Goal: Task Accomplishment & Management: Use online tool/utility

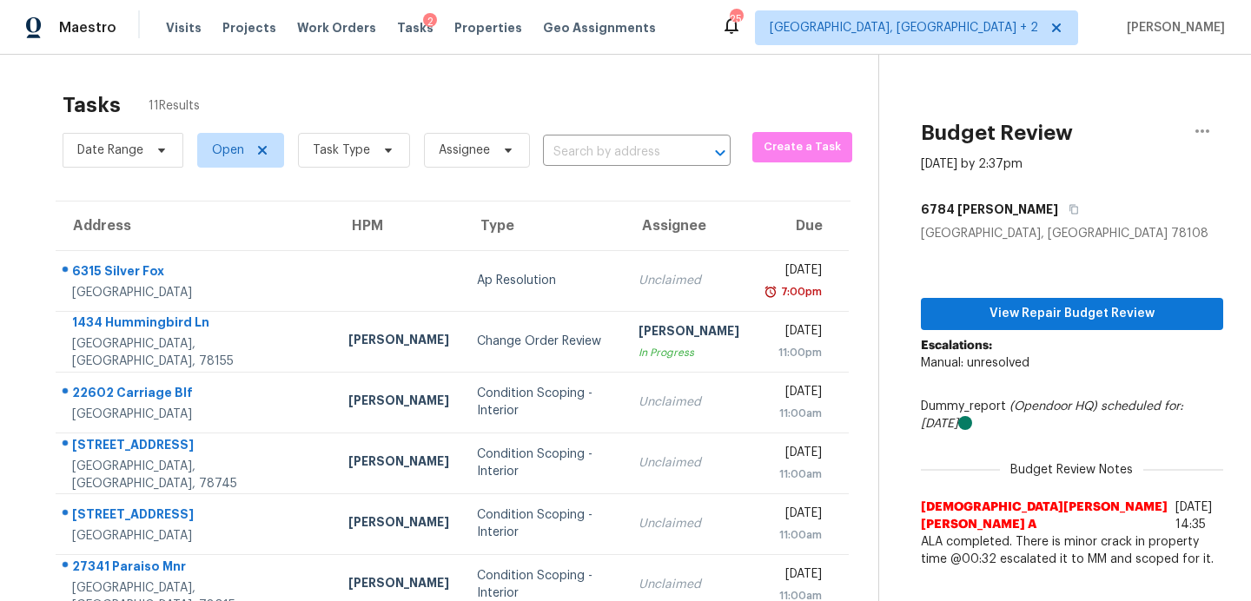
scroll to position [303, 0]
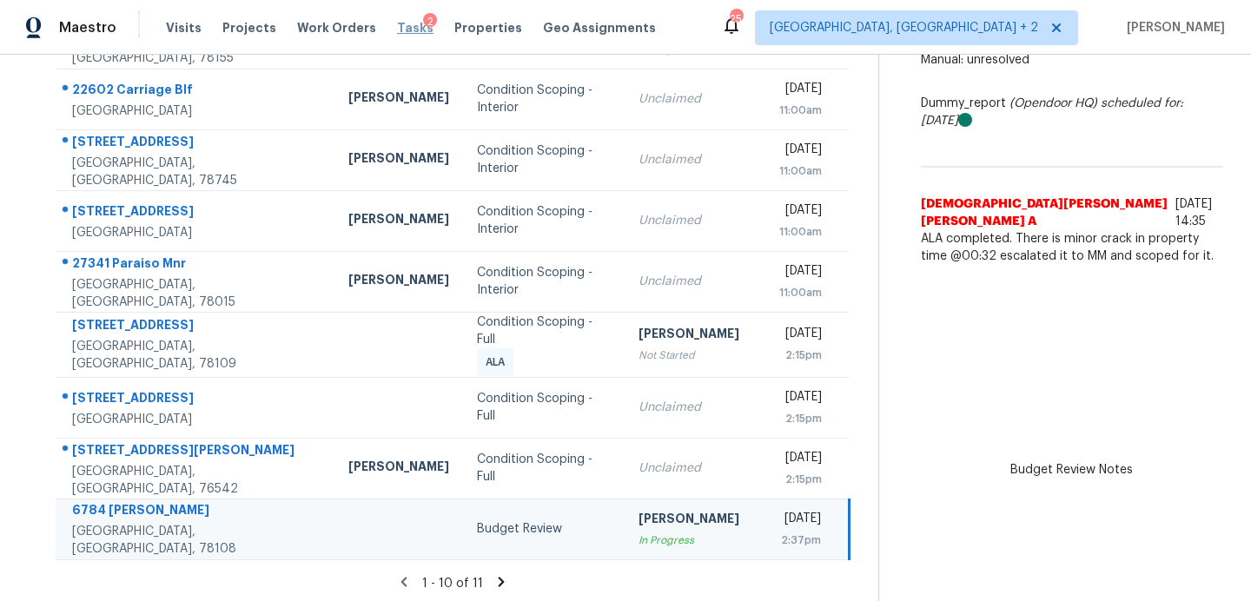
click at [399, 23] on span "Tasks" at bounding box center [415, 28] width 36 height 12
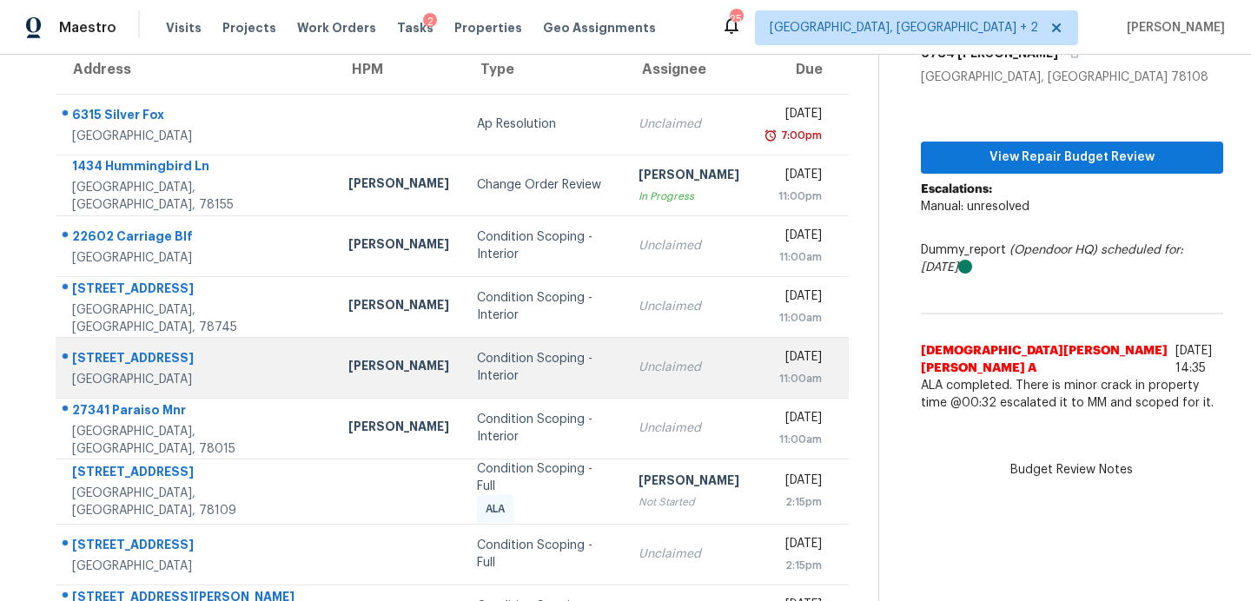
scroll to position [303, 0]
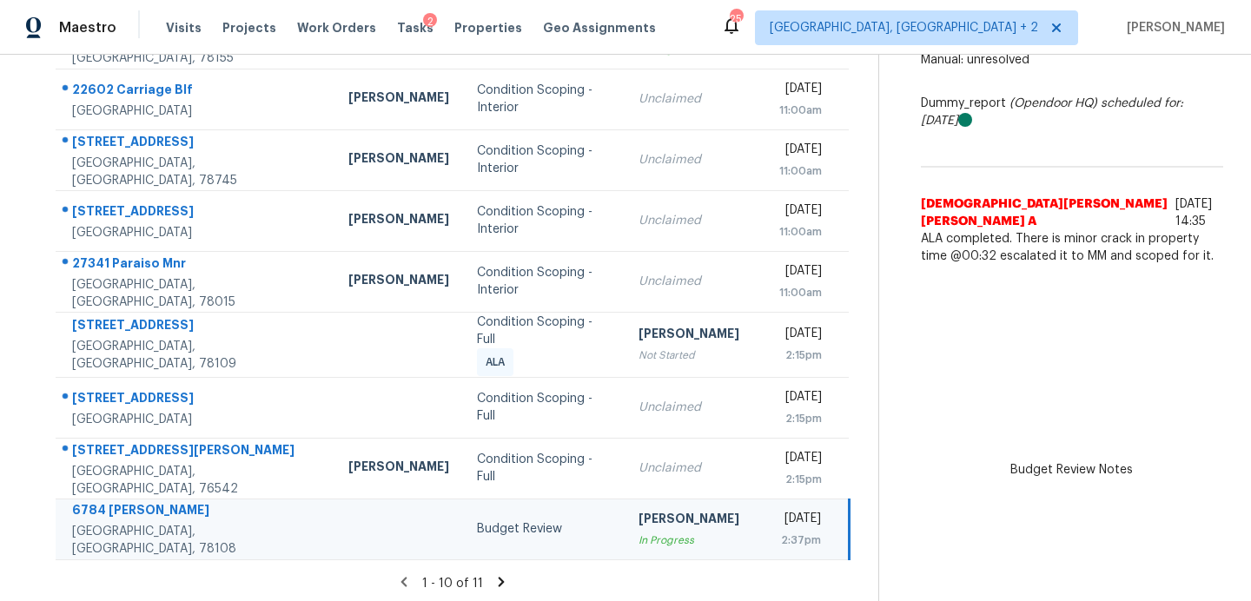
click at [493, 579] on icon at bounding box center [501, 582] width 16 height 16
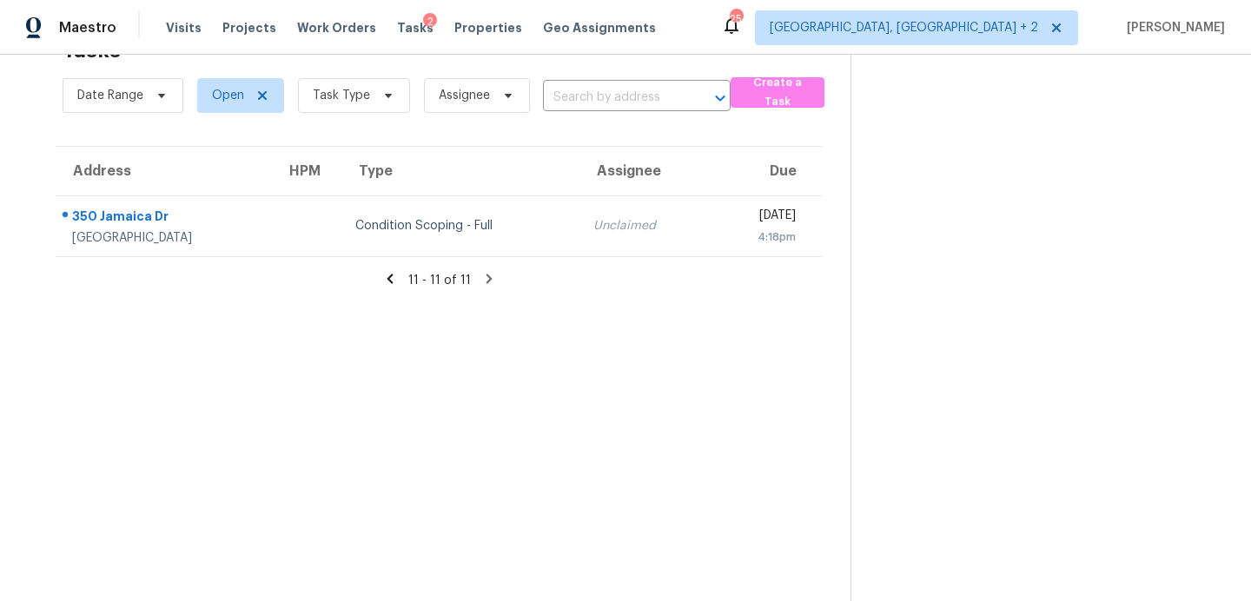
click at [389, 275] on icon at bounding box center [390, 279] width 16 height 16
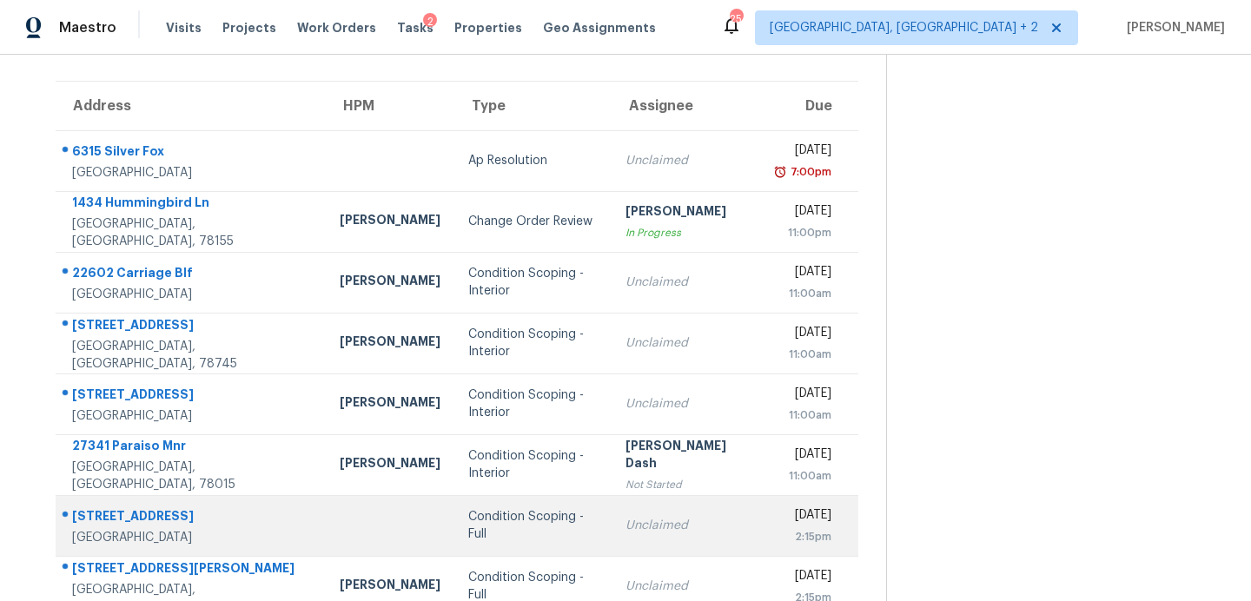
scroll to position [303, 0]
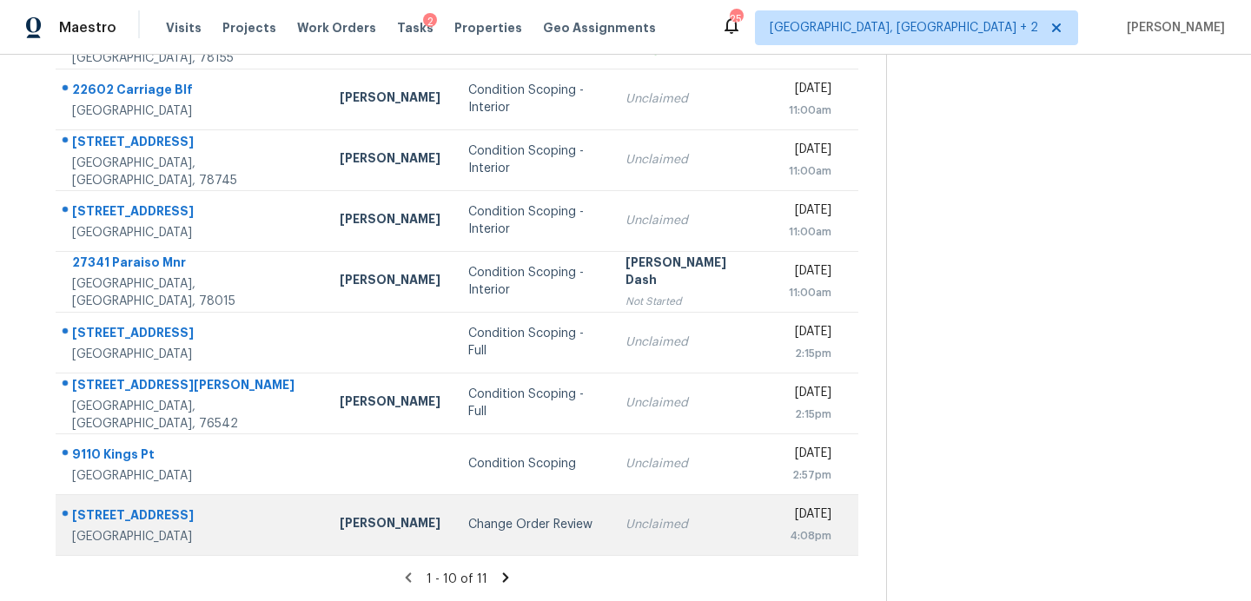
click at [468, 519] on div "Change Order Review" at bounding box center [532, 524] width 129 height 17
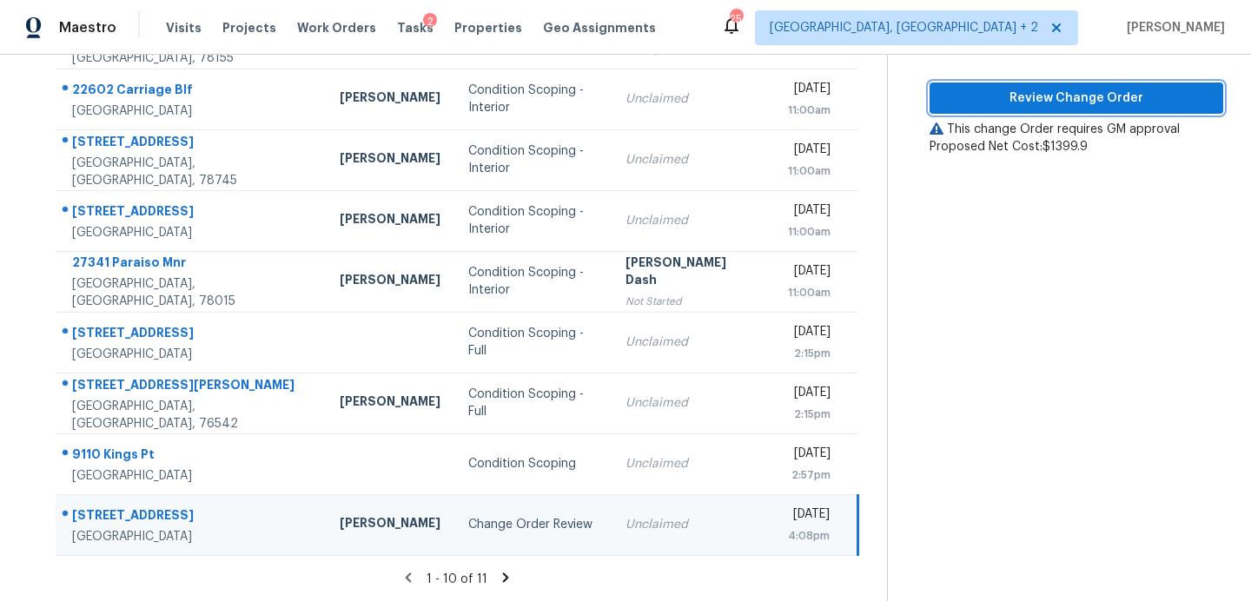
click at [1013, 90] on span "Review Change Order" at bounding box center [1077, 99] width 266 height 22
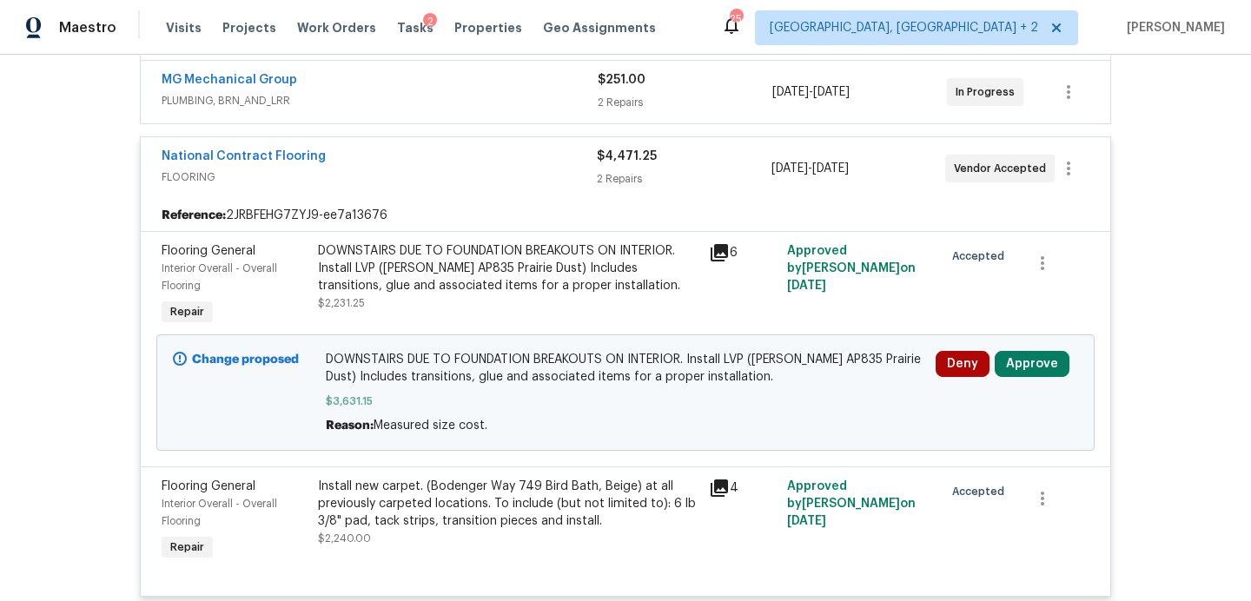
scroll to position [456, 0]
click at [1017, 364] on button "Approve" at bounding box center [1032, 362] width 75 height 26
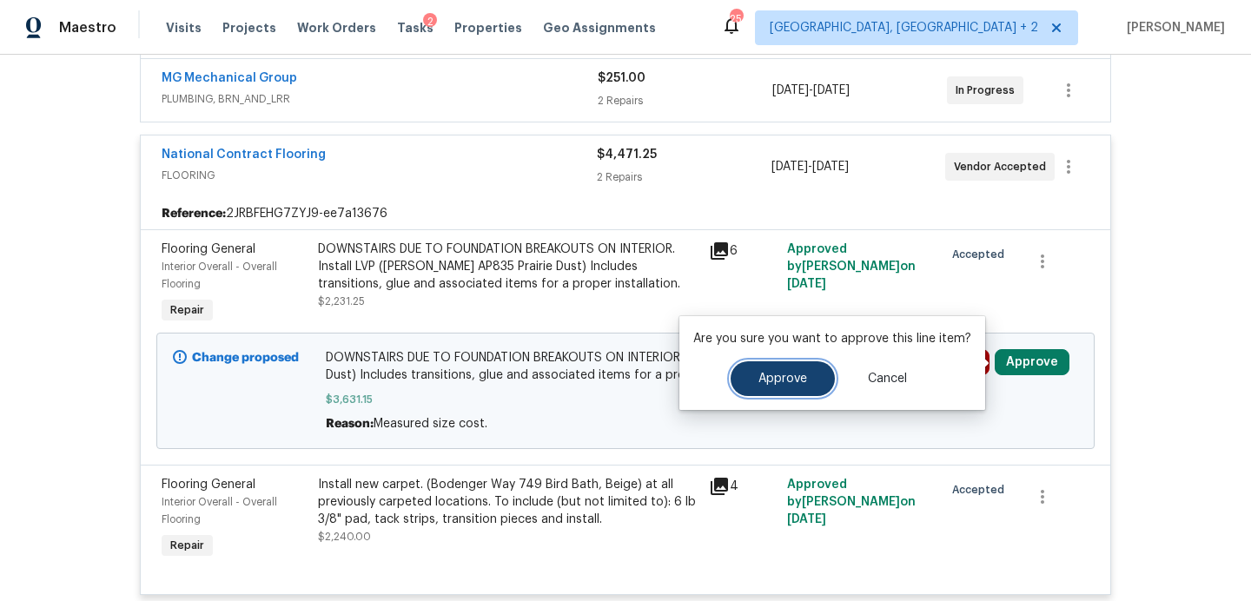
click at [785, 385] on span "Approve" at bounding box center [782, 379] width 49 height 13
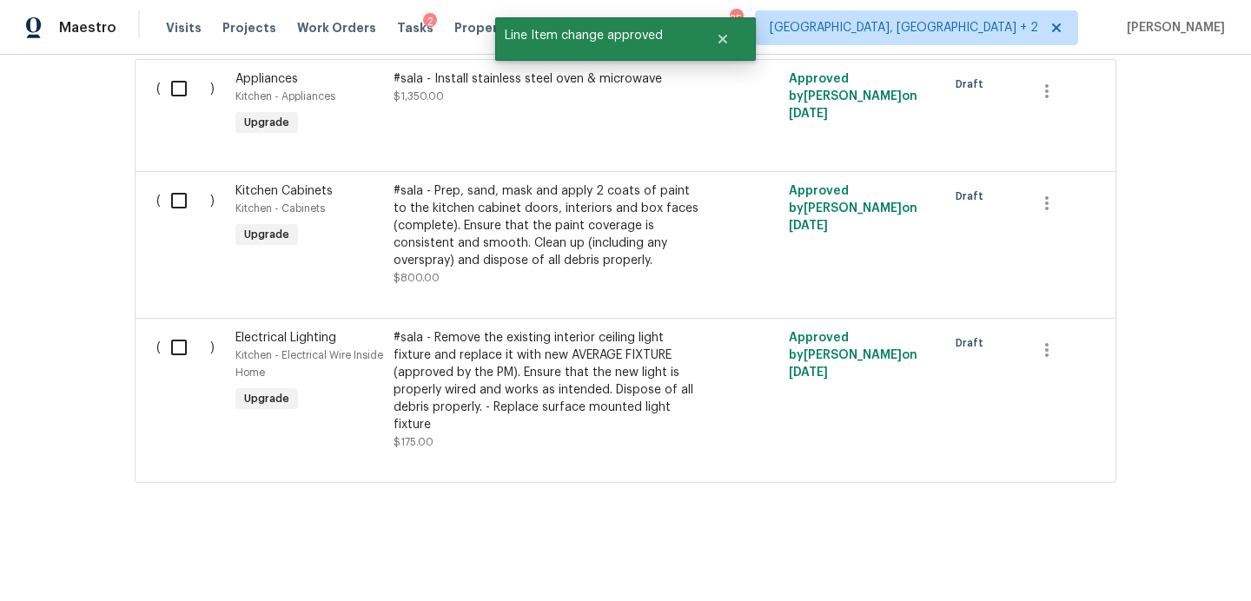
scroll to position [0, 0]
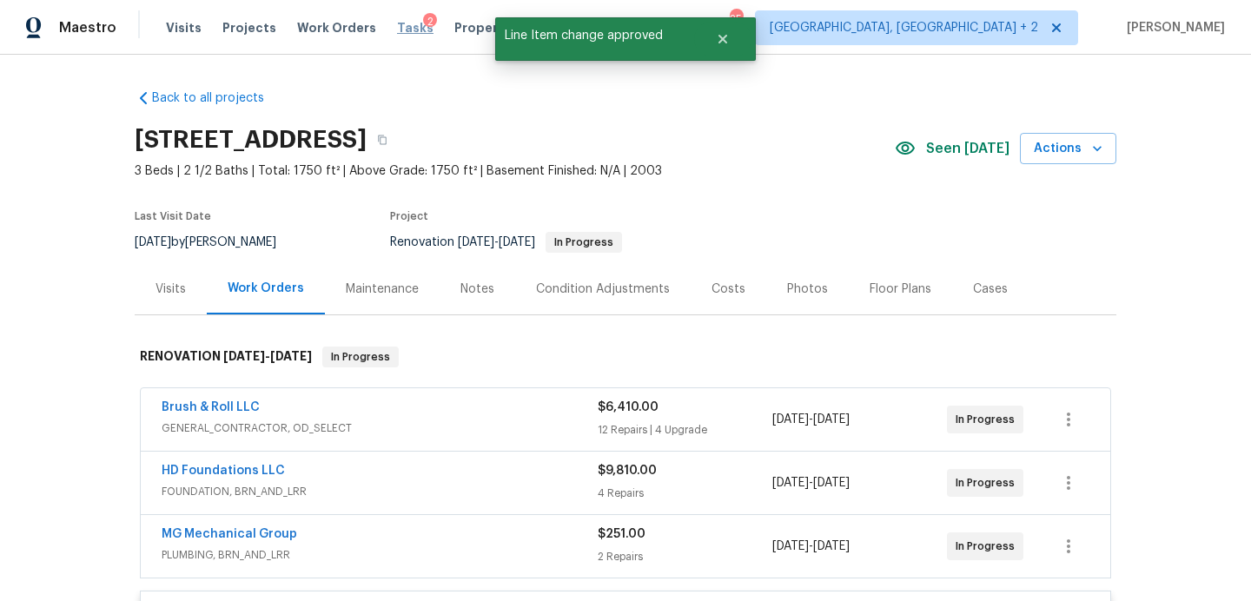
click at [397, 28] on span "Tasks" at bounding box center [415, 28] width 36 height 12
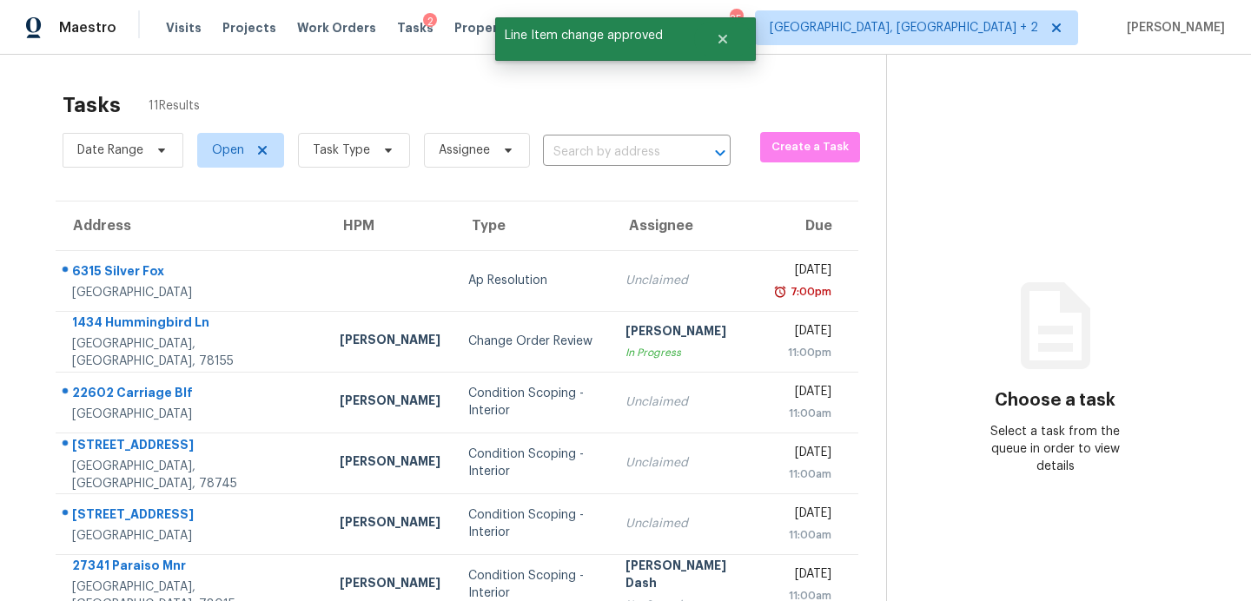
scroll to position [303, 0]
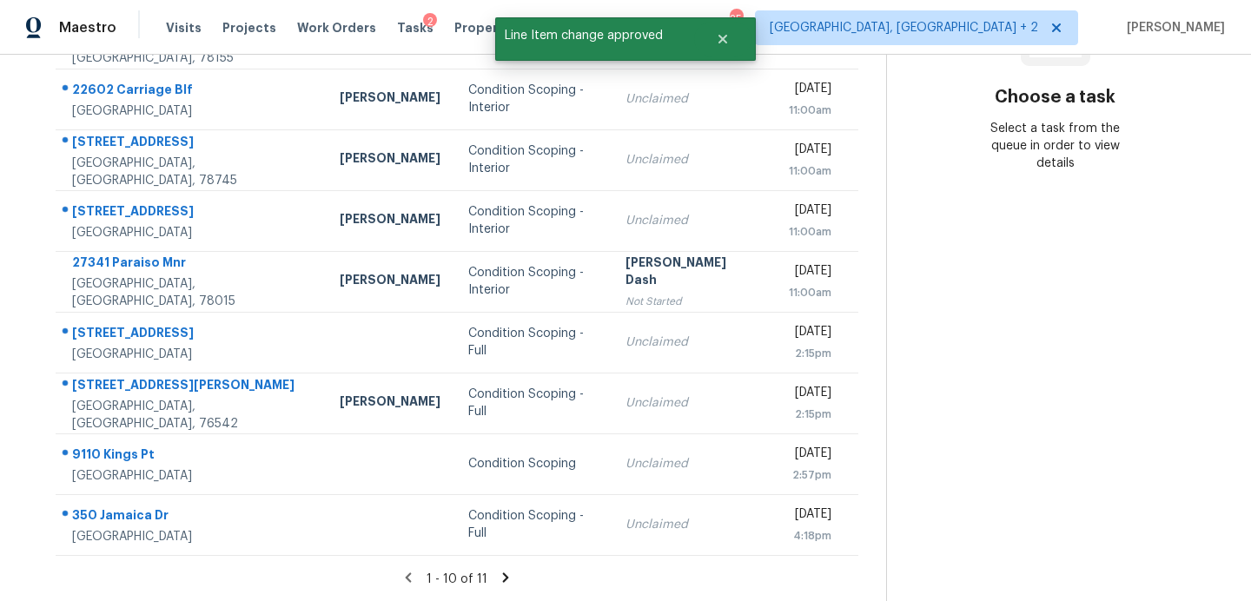
click at [503, 579] on icon at bounding box center [506, 578] width 6 height 10
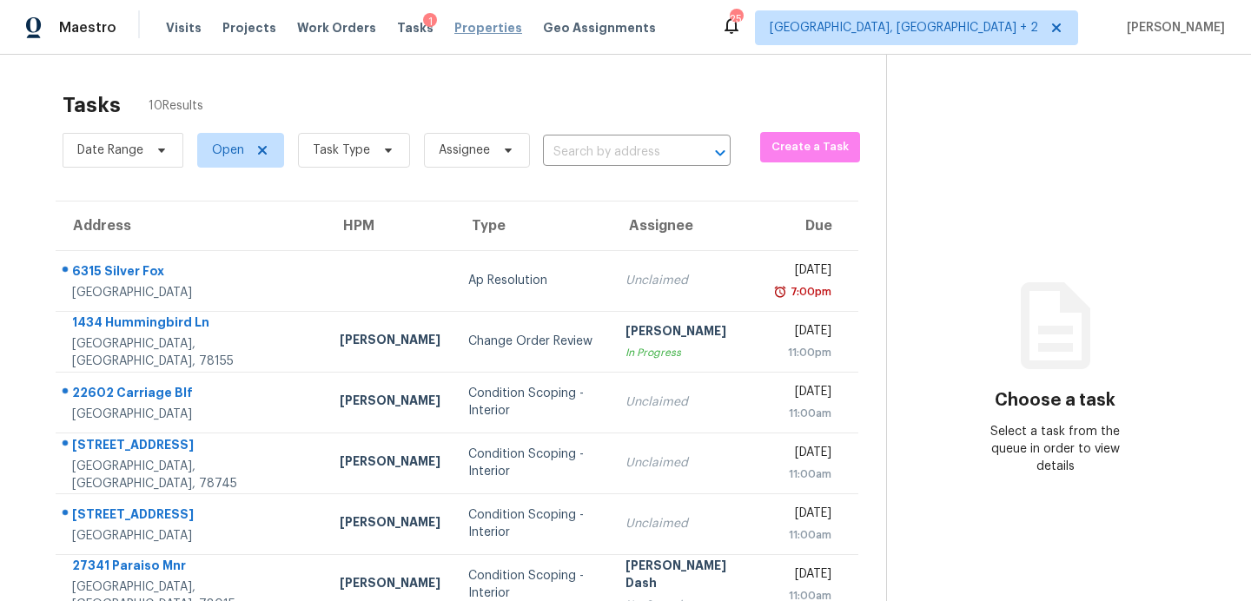
click at [454, 24] on span "Properties" at bounding box center [488, 27] width 68 height 17
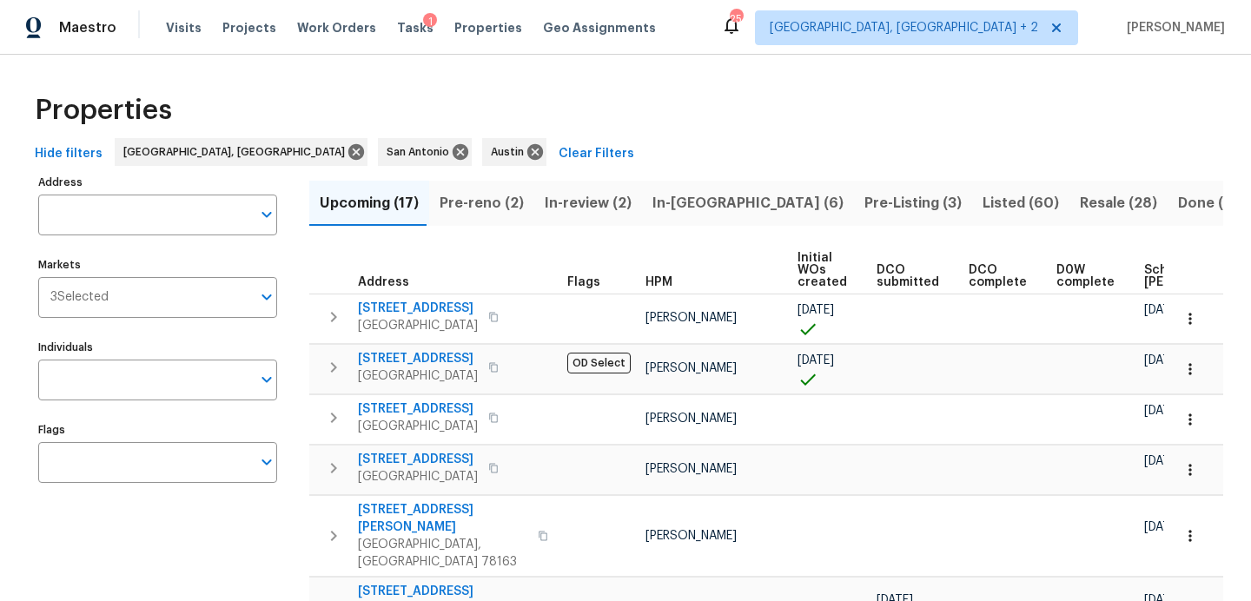
click at [675, 203] on span "In-[GEOGRAPHIC_DATA] (6)" at bounding box center [747, 203] width 191 height 24
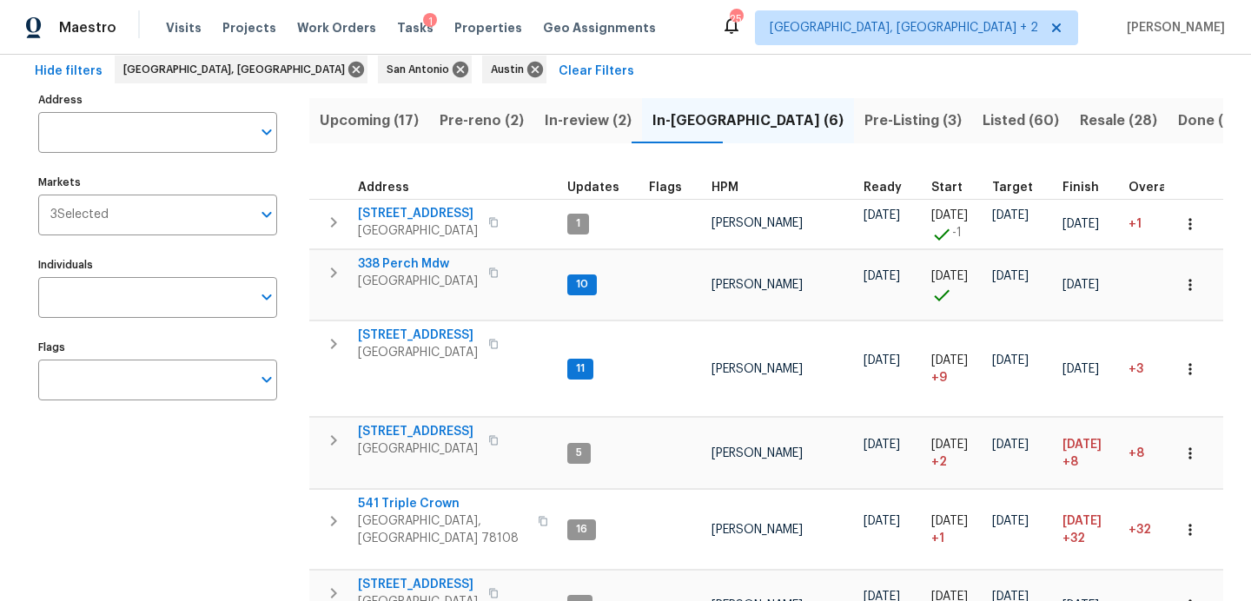
scroll to position [81, 0]
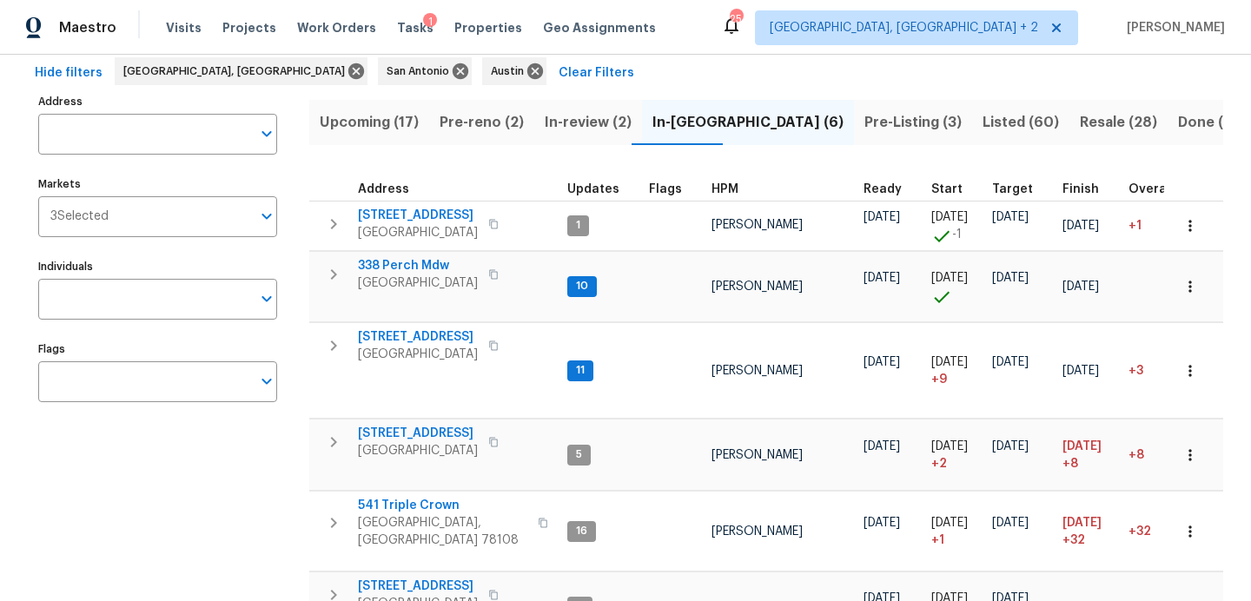
click at [864, 118] on span "Pre-Listing (3)" at bounding box center [912, 122] width 97 height 24
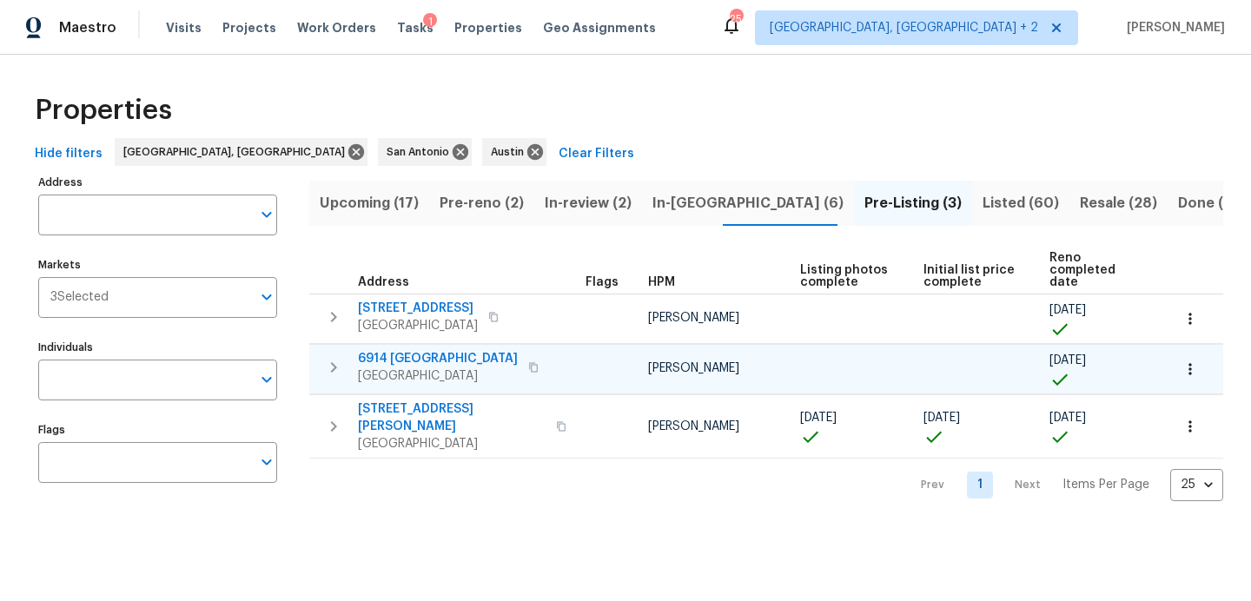
click at [405, 350] on span "6914 [GEOGRAPHIC_DATA]" at bounding box center [438, 358] width 160 height 17
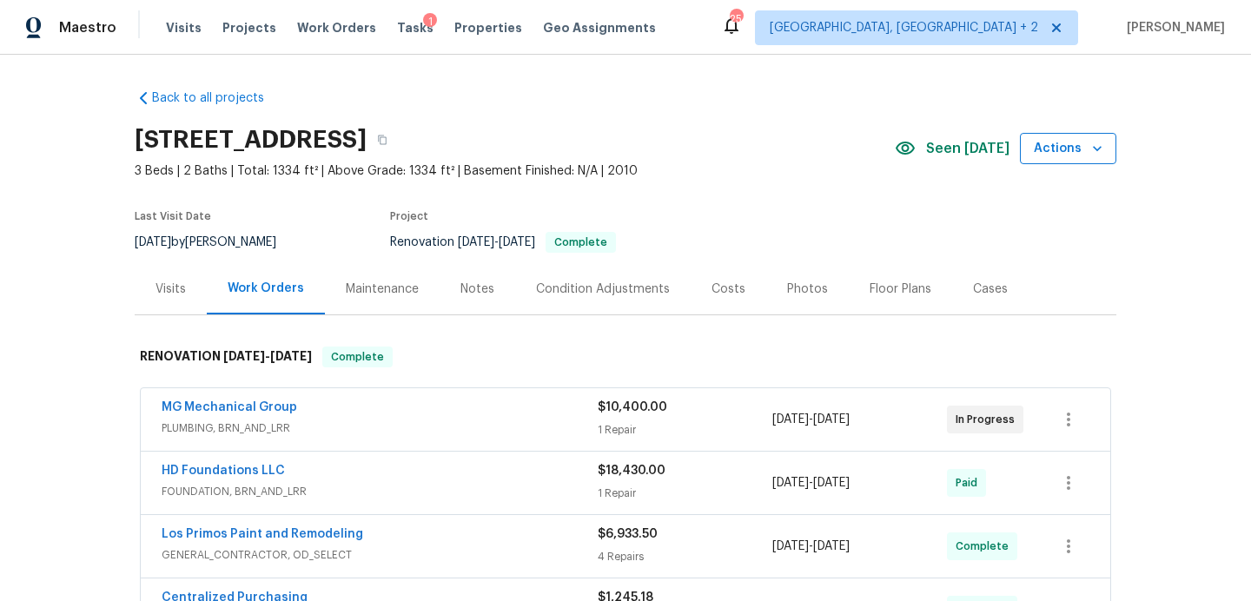
click at [1049, 153] on span "Actions" at bounding box center [1068, 149] width 69 height 22
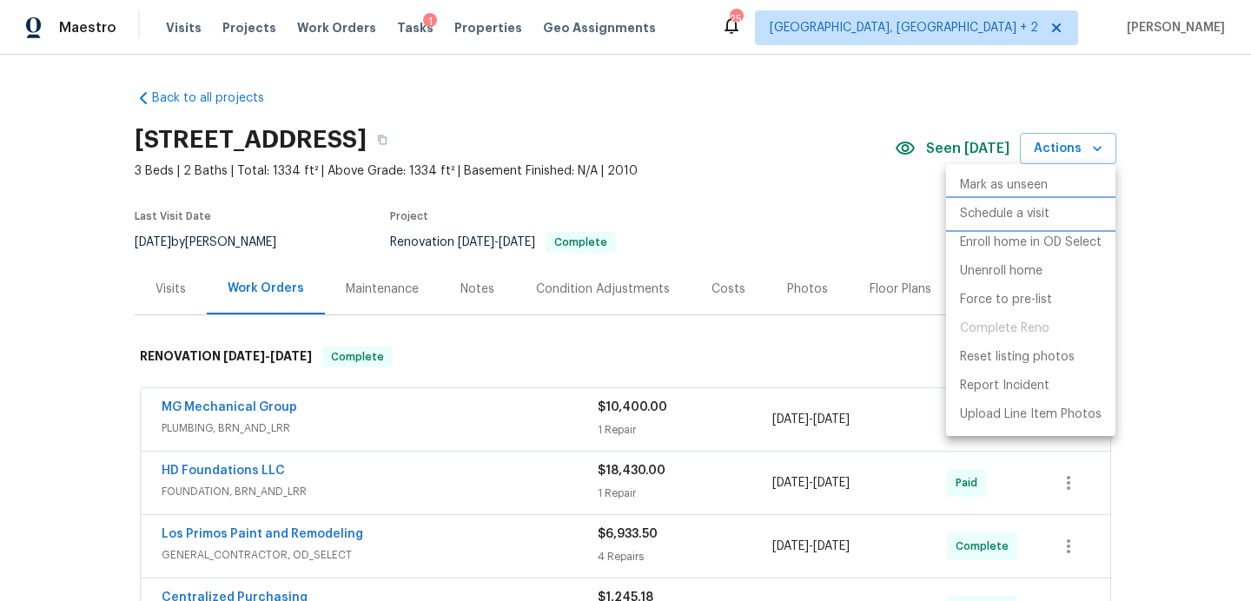
click at [990, 215] on p "Schedule a visit" at bounding box center [1004, 214] width 89 height 18
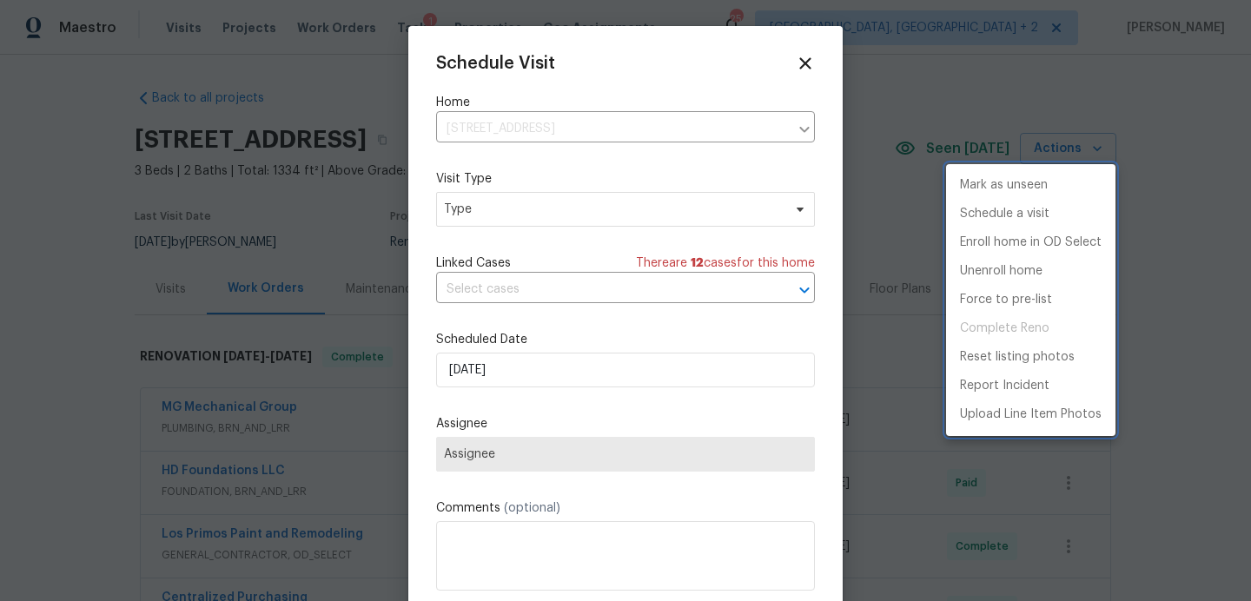
click at [498, 214] on div at bounding box center [625, 300] width 1251 height 601
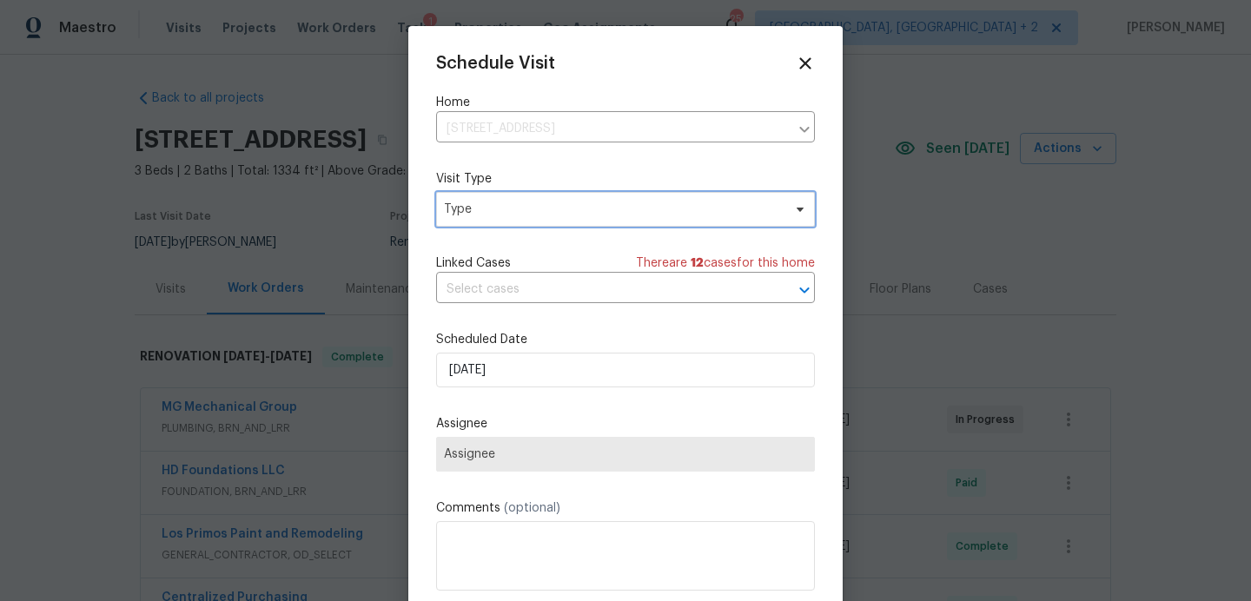
click at [506, 212] on span "Type" at bounding box center [613, 209] width 338 height 17
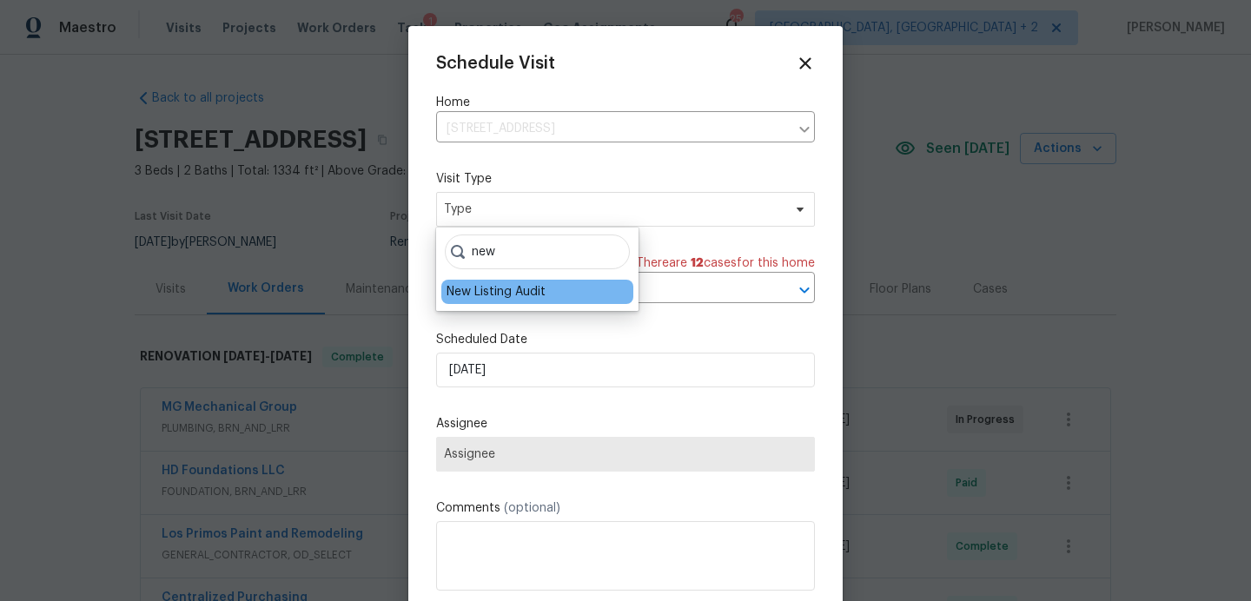
type input "new"
click at [510, 295] on div "New Listing Audit" at bounding box center [496, 291] width 99 height 17
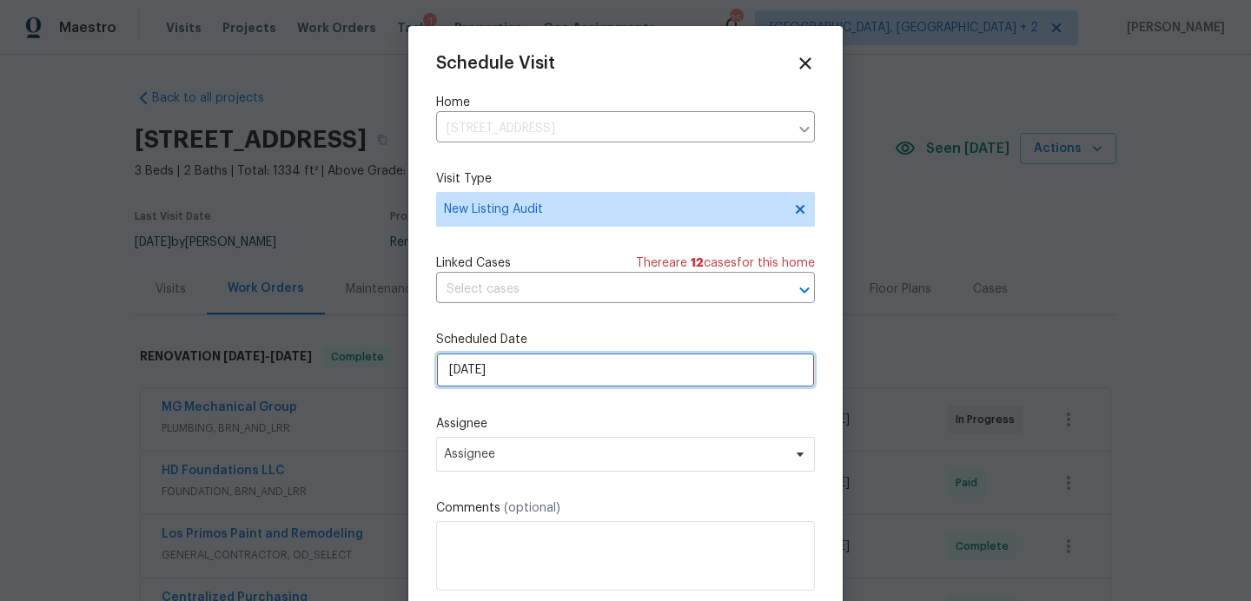
click at [516, 376] on input "10/6/2025" at bounding box center [625, 370] width 379 height 35
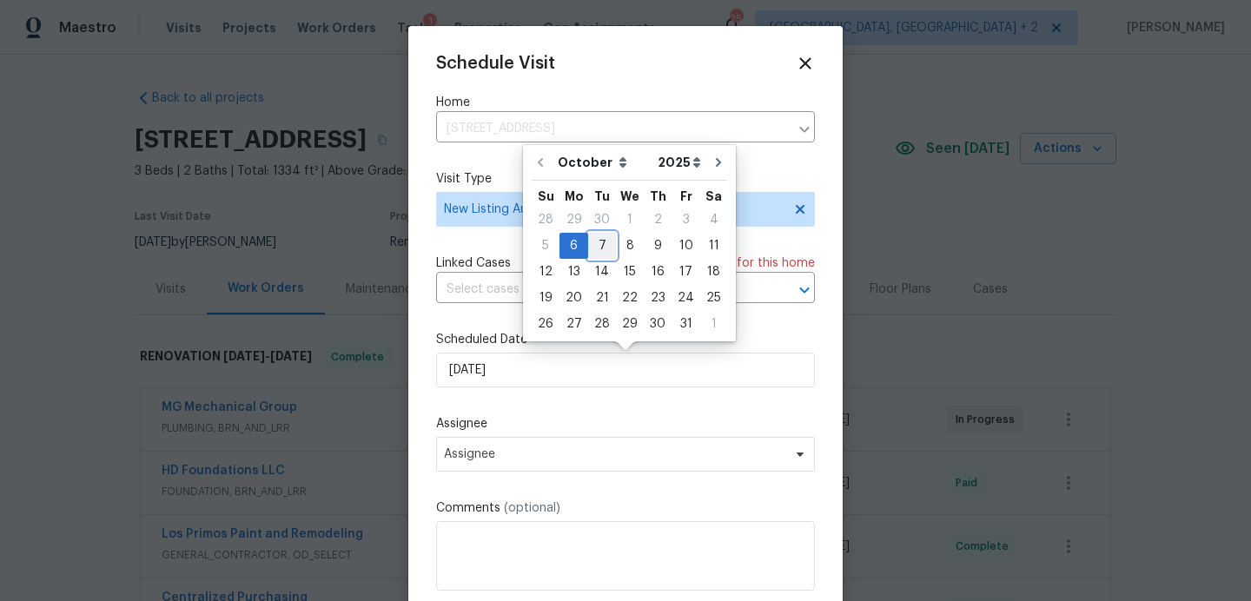
click at [592, 243] on div "7" at bounding box center [602, 246] width 28 height 24
type input "10/7/2025"
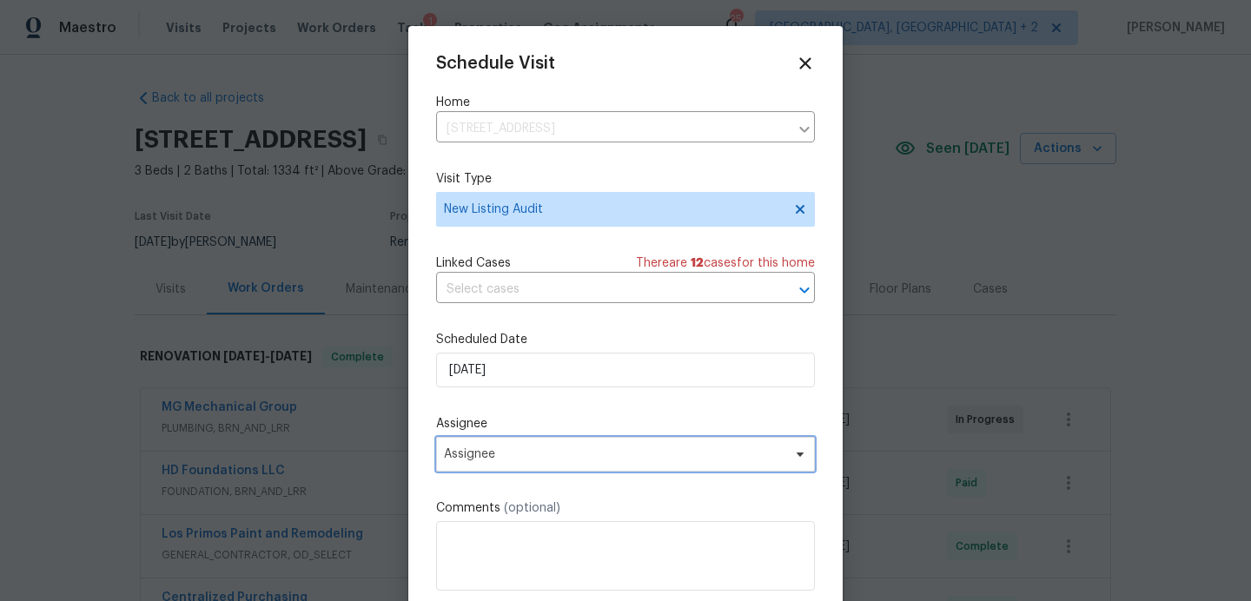
click at [485, 438] on span "Assignee" at bounding box center [625, 454] width 379 height 35
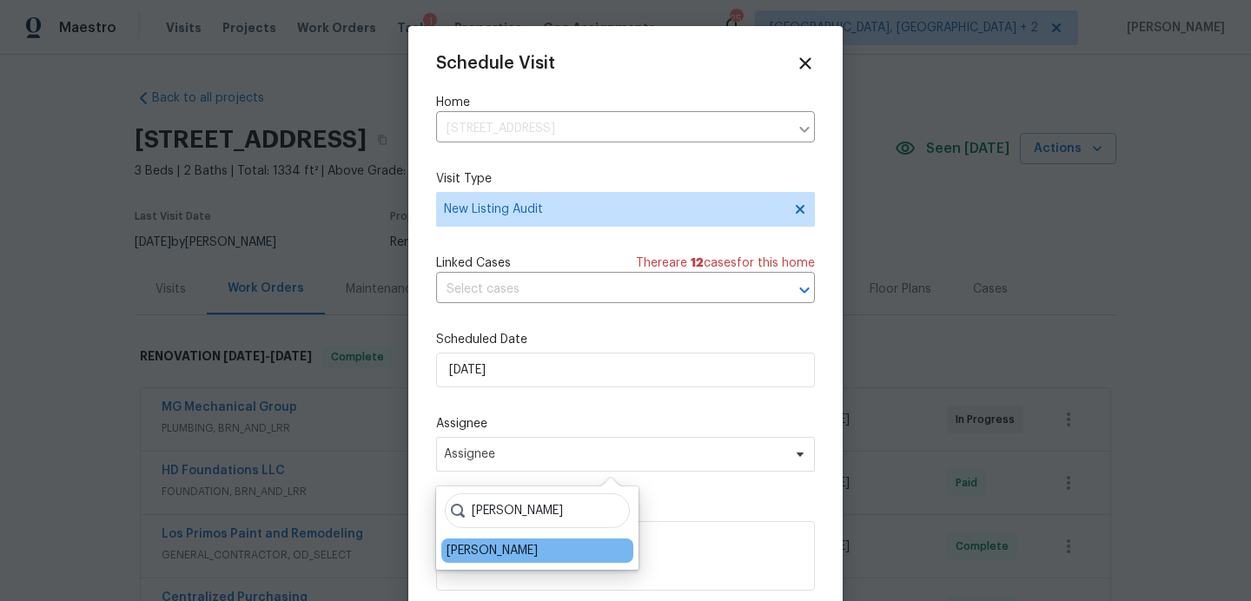
type input "sheila"
click at [507, 553] on div "[PERSON_NAME]" at bounding box center [492, 550] width 91 height 17
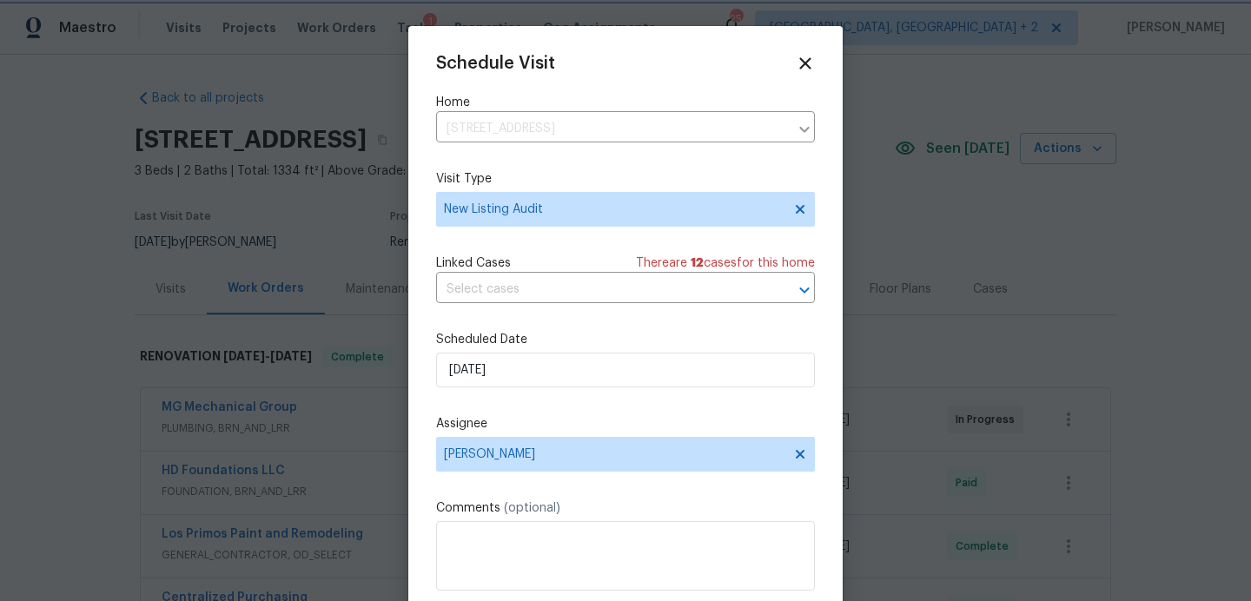
scroll to position [31, 0]
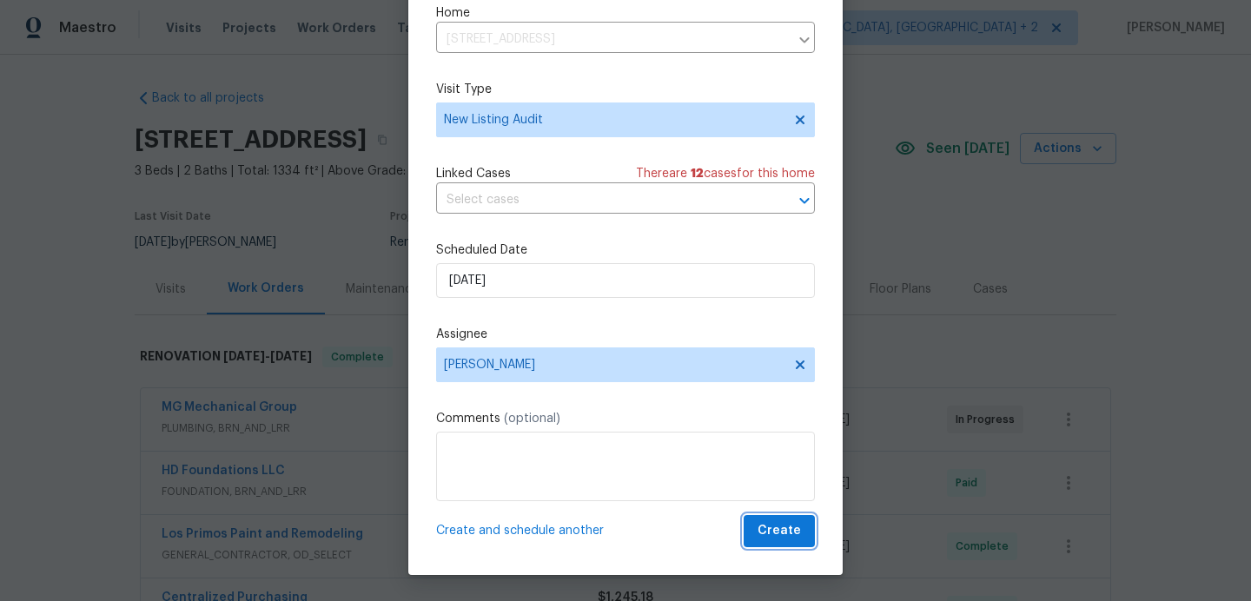
click at [787, 539] on span "Create" at bounding box center [779, 531] width 43 height 22
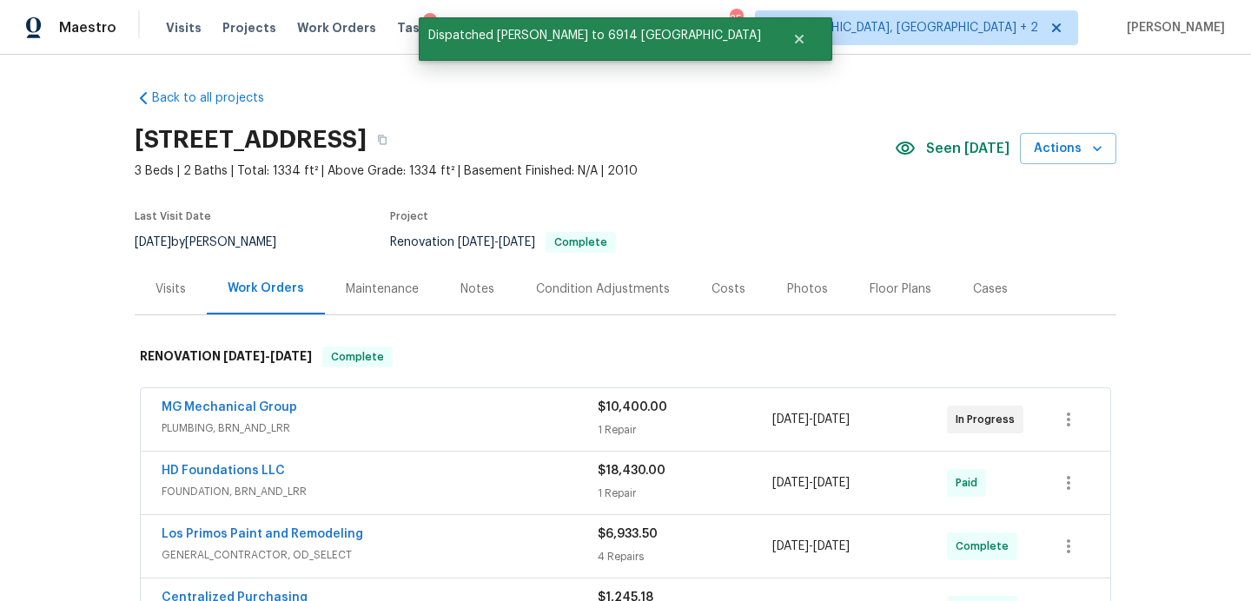
scroll to position [0, 0]
click at [467, 289] on div "Notes" at bounding box center [477, 289] width 34 height 17
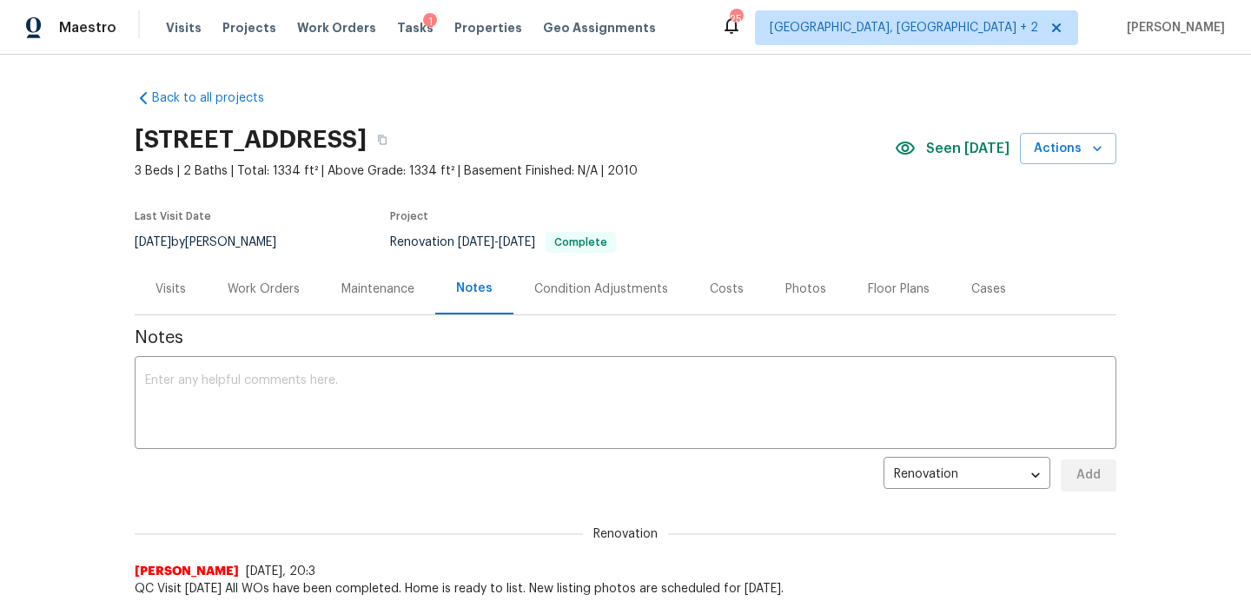
scroll to position [103, 0]
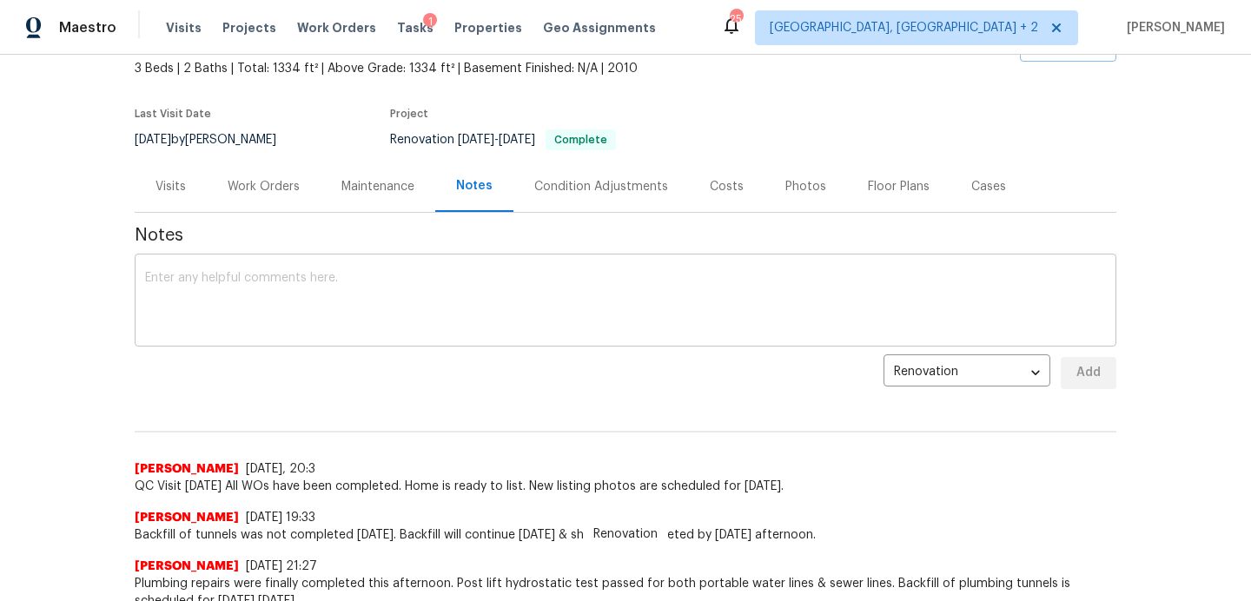
click at [323, 286] on textarea at bounding box center [625, 302] width 961 height 61
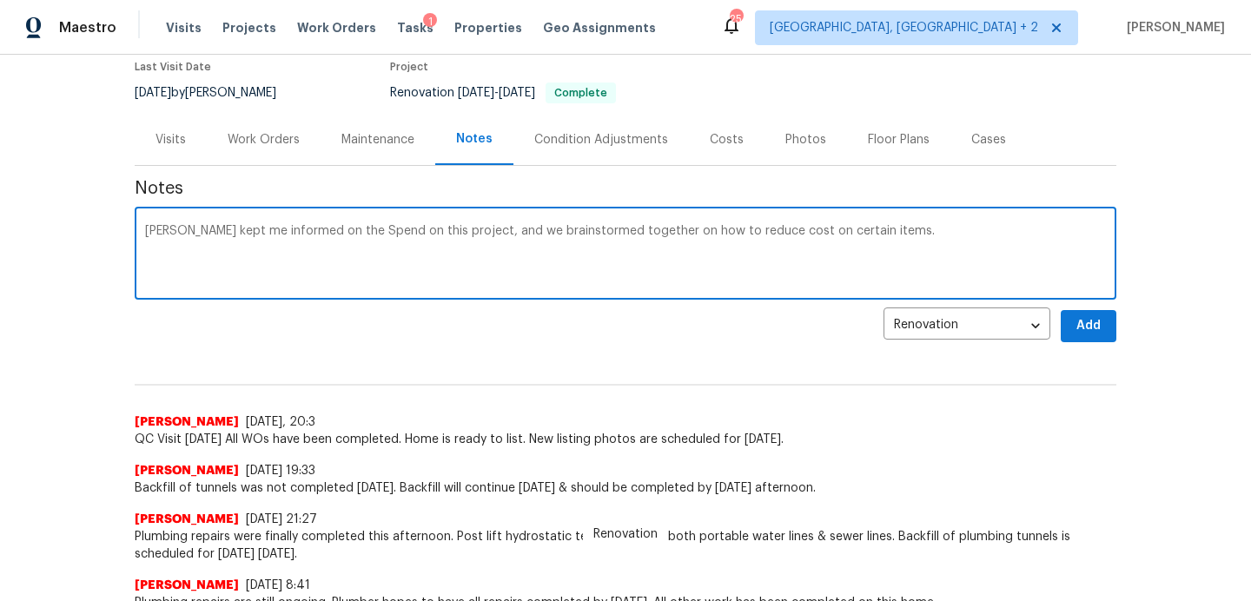
scroll to position [143, 0]
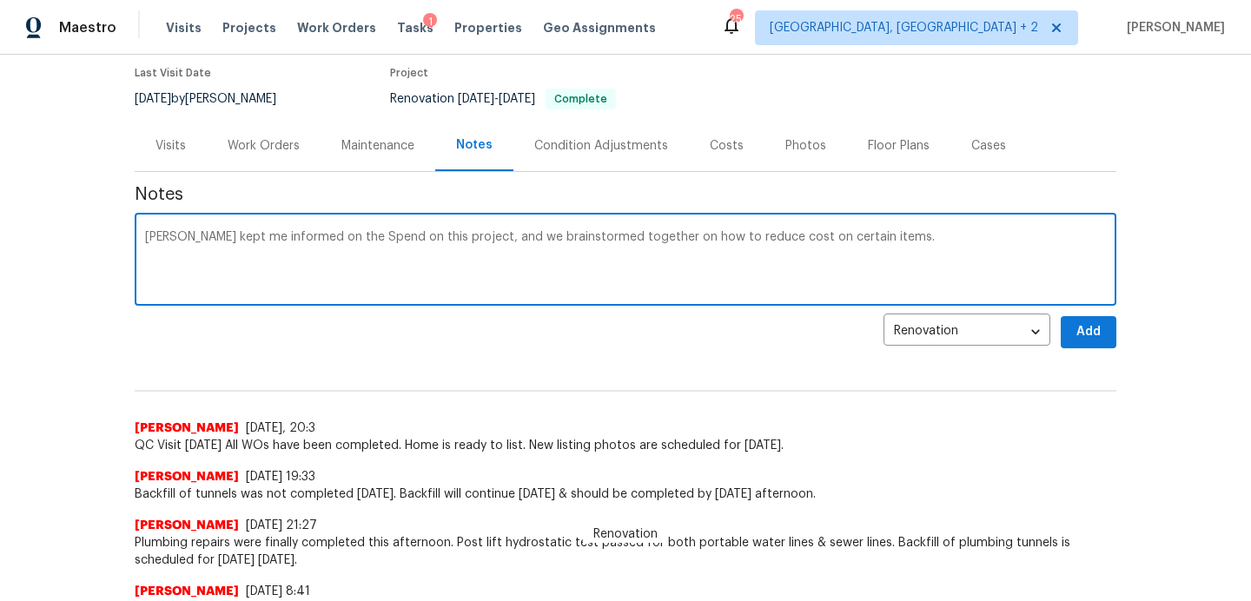
type textarea "Felix kept me informed on the Spend on this project, and we brainstormed togeth…"
click at [1081, 328] on span "Add" at bounding box center [1089, 332] width 28 height 22
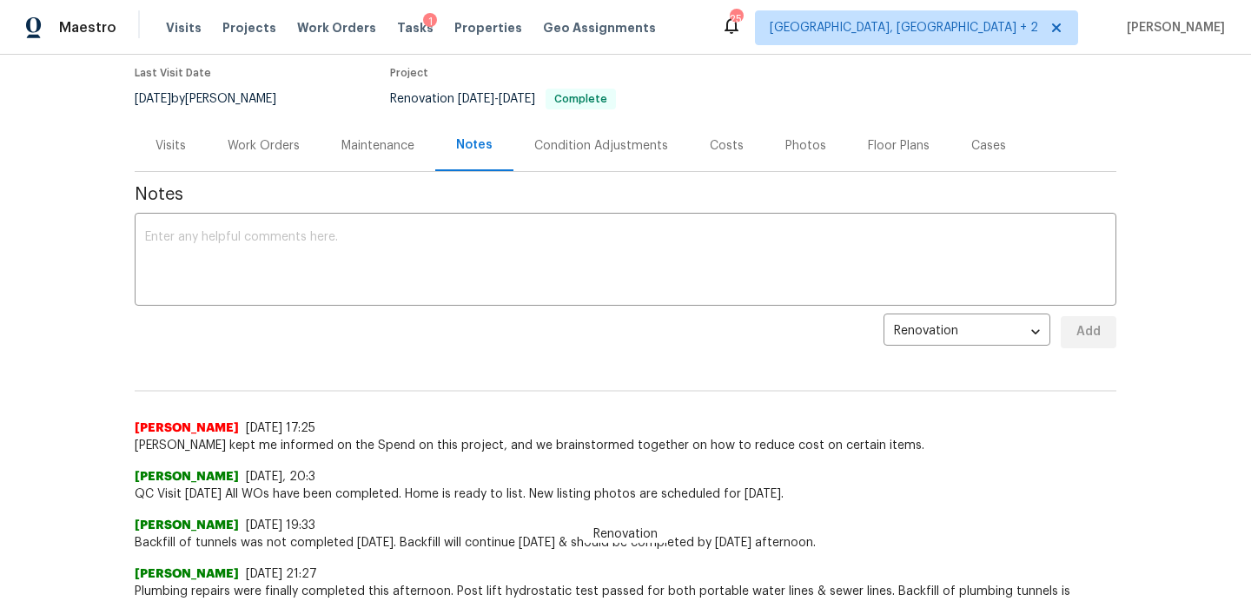
scroll to position [0, 0]
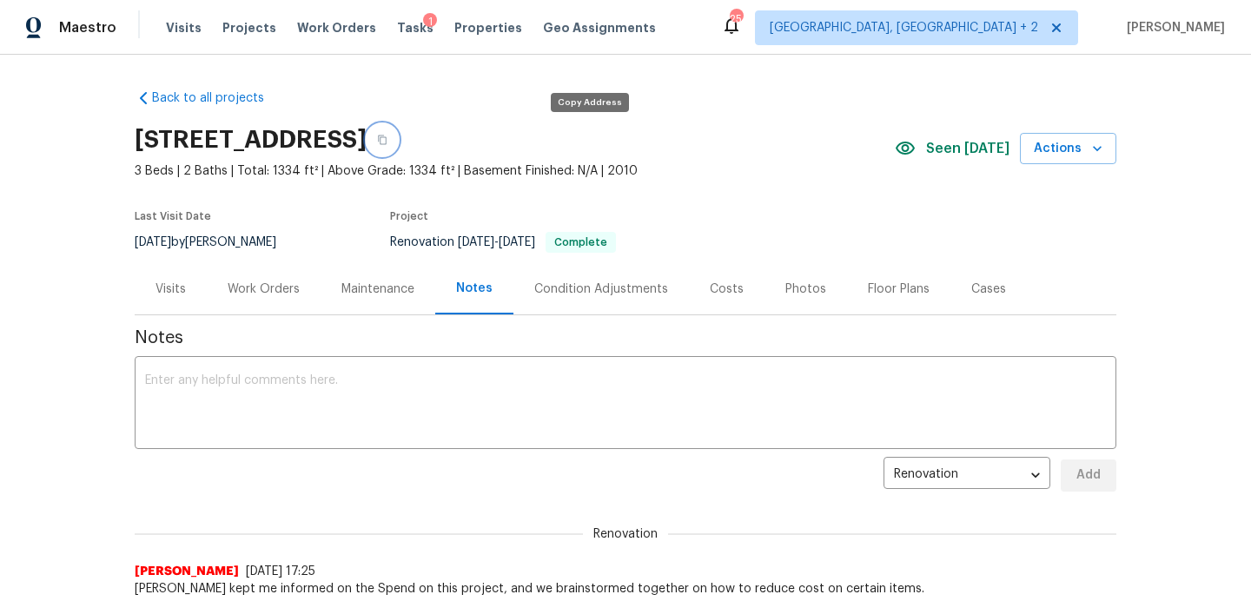
click at [387, 139] on icon "button" at bounding box center [382, 140] width 10 height 10
click at [267, 292] on div "Work Orders" at bounding box center [264, 289] width 72 height 17
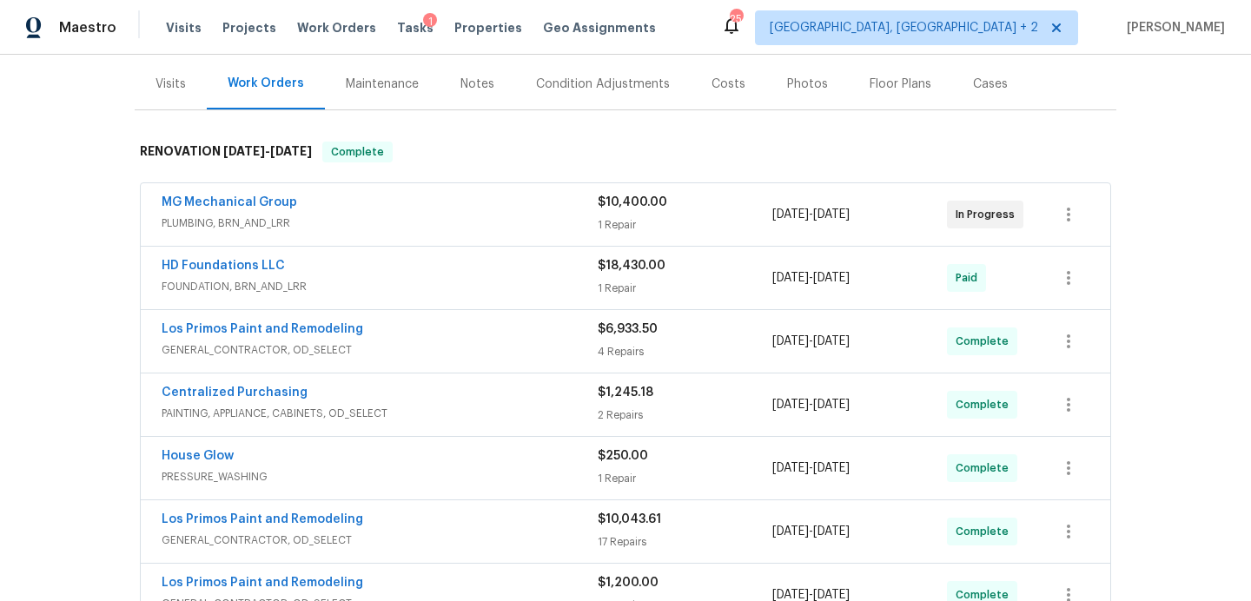
scroll to position [196, 0]
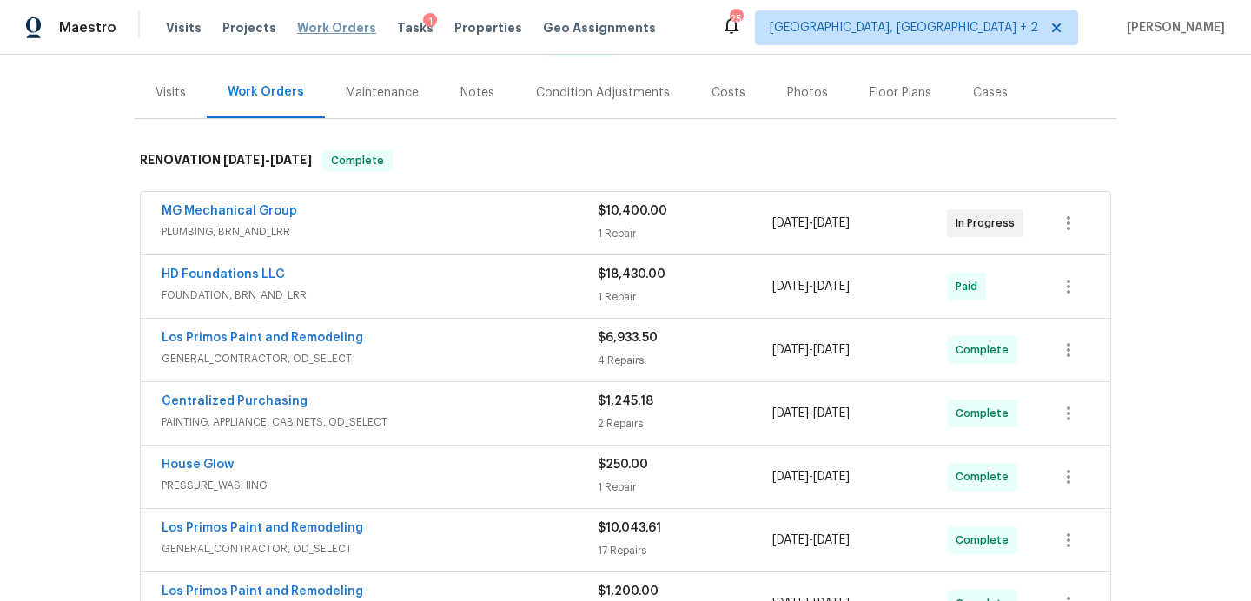
click at [308, 30] on span "Work Orders" at bounding box center [336, 27] width 79 height 17
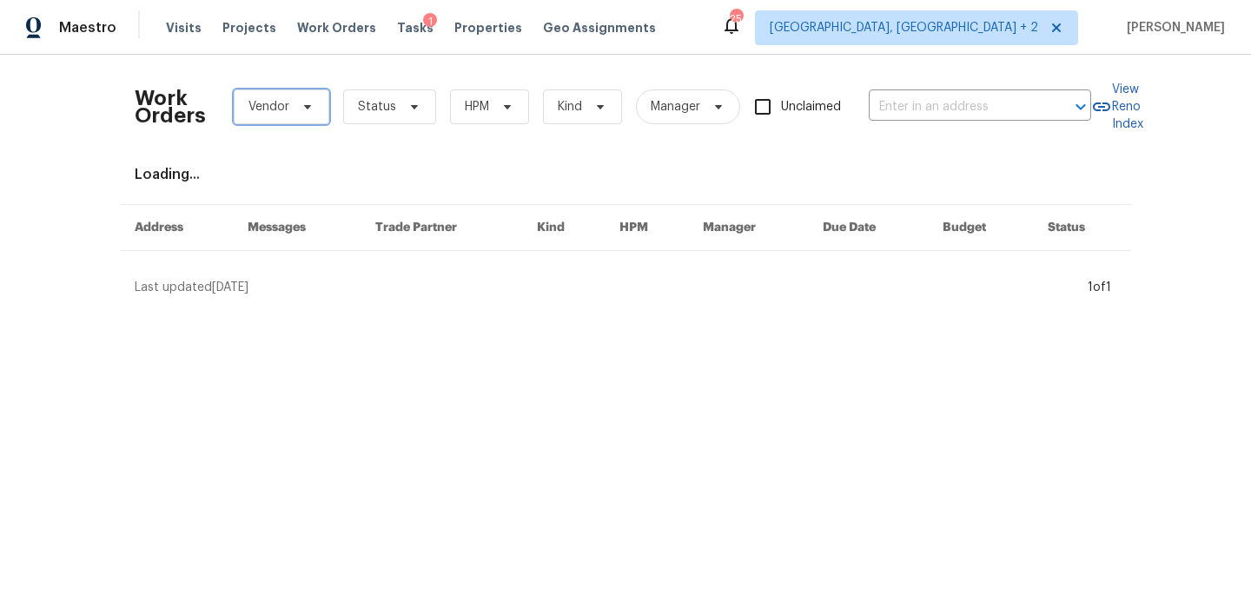
click at [275, 99] on span "Vendor" at bounding box center [268, 106] width 41 height 17
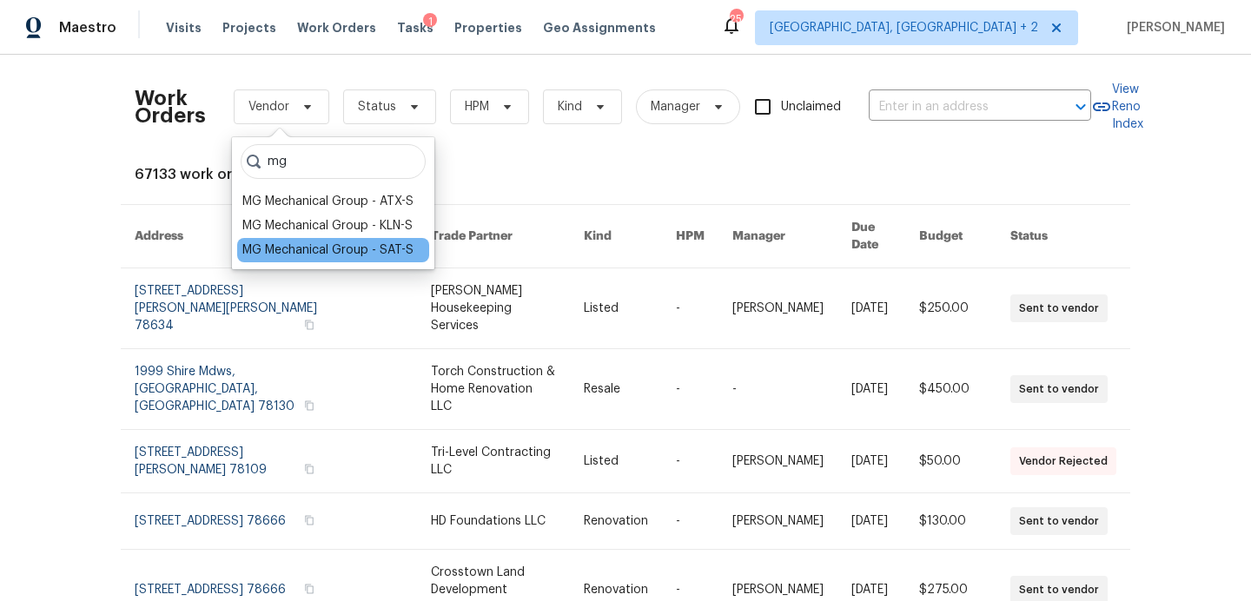
type input "mg"
click at [306, 248] on div "MG Mechanical Group - SAT-S" at bounding box center [327, 250] width 171 height 17
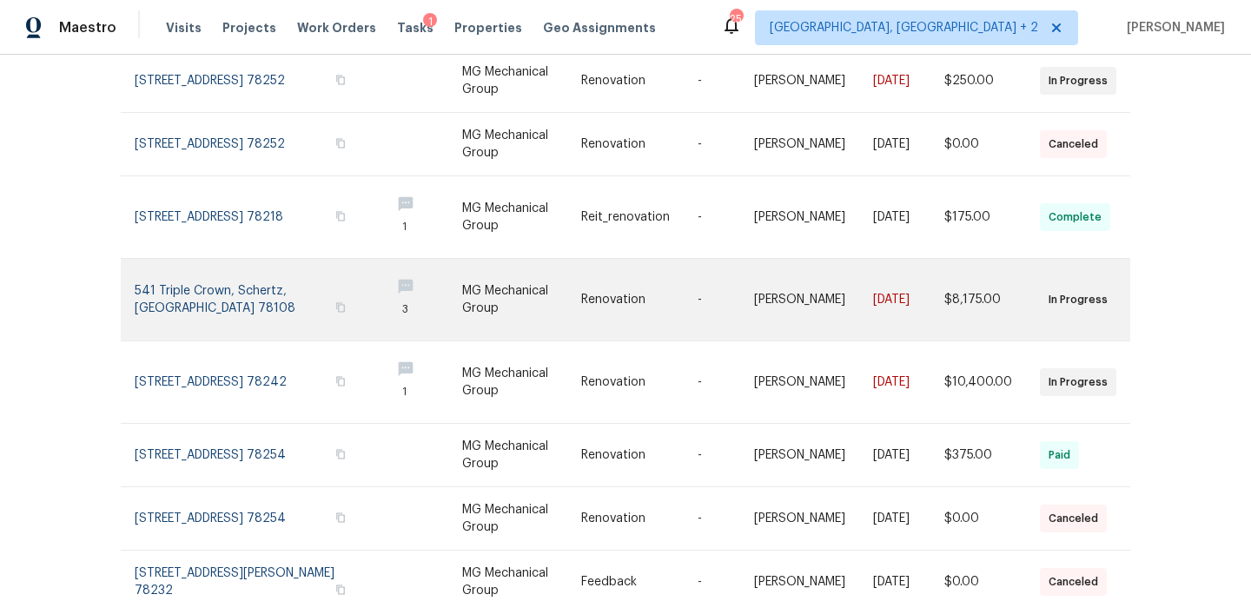
scroll to position [418, 0]
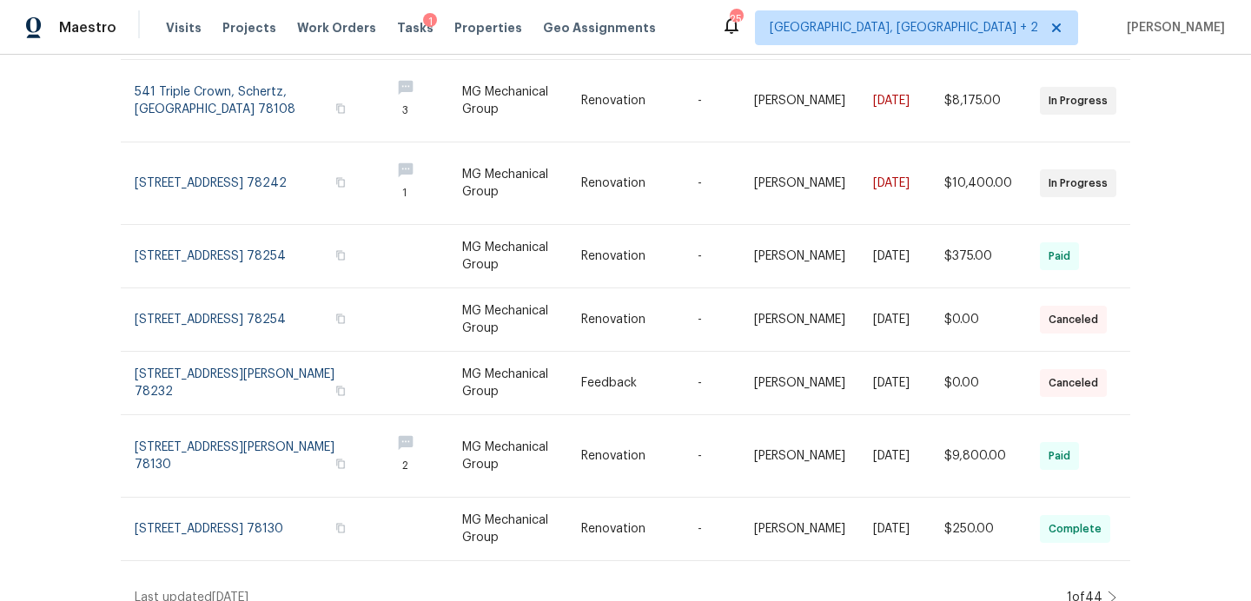
click at [1109, 591] on icon at bounding box center [1112, 598] width 9 height 14
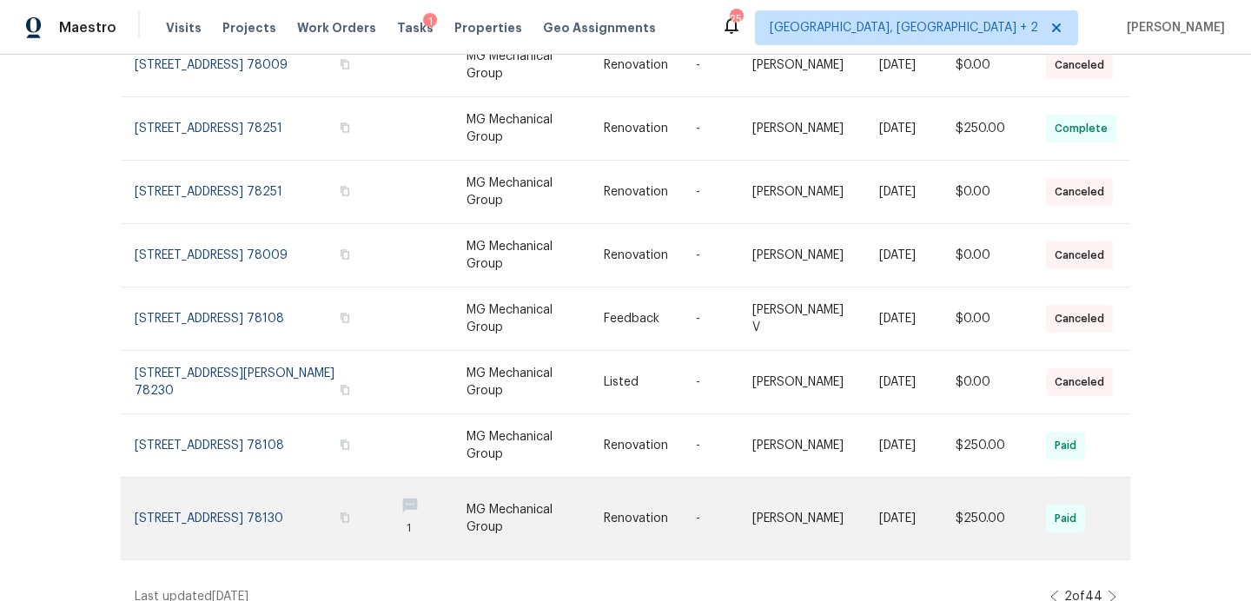
scroll to position [0, 0]
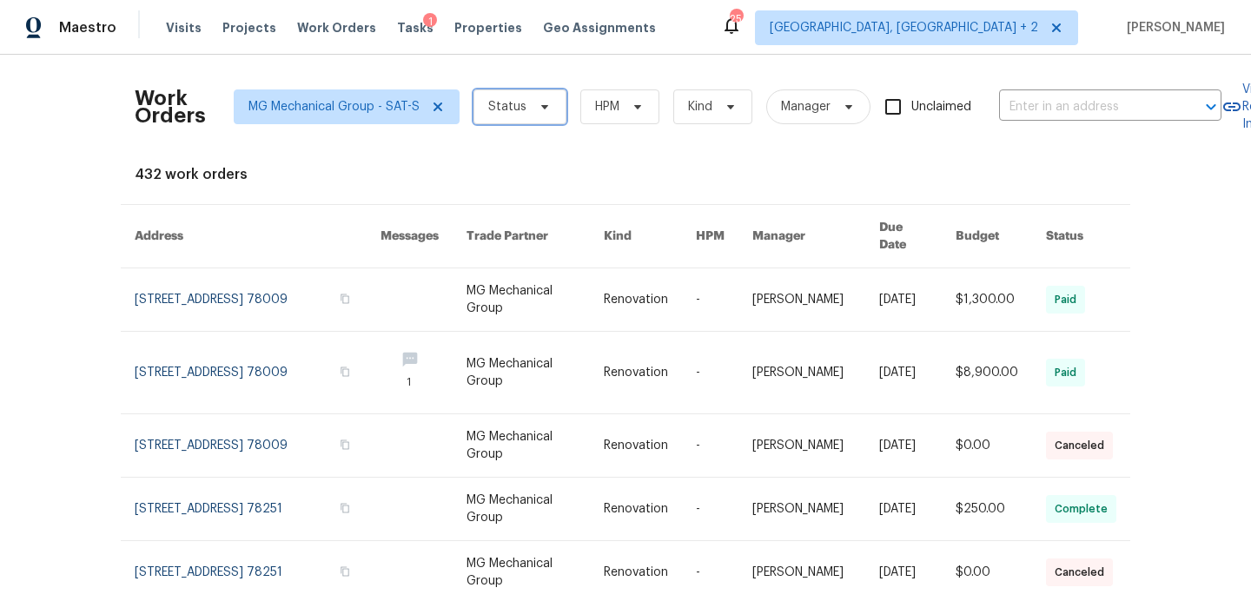
click at [550, 103] on span "Status" at bounding box center [519, 106] width 93 height 35
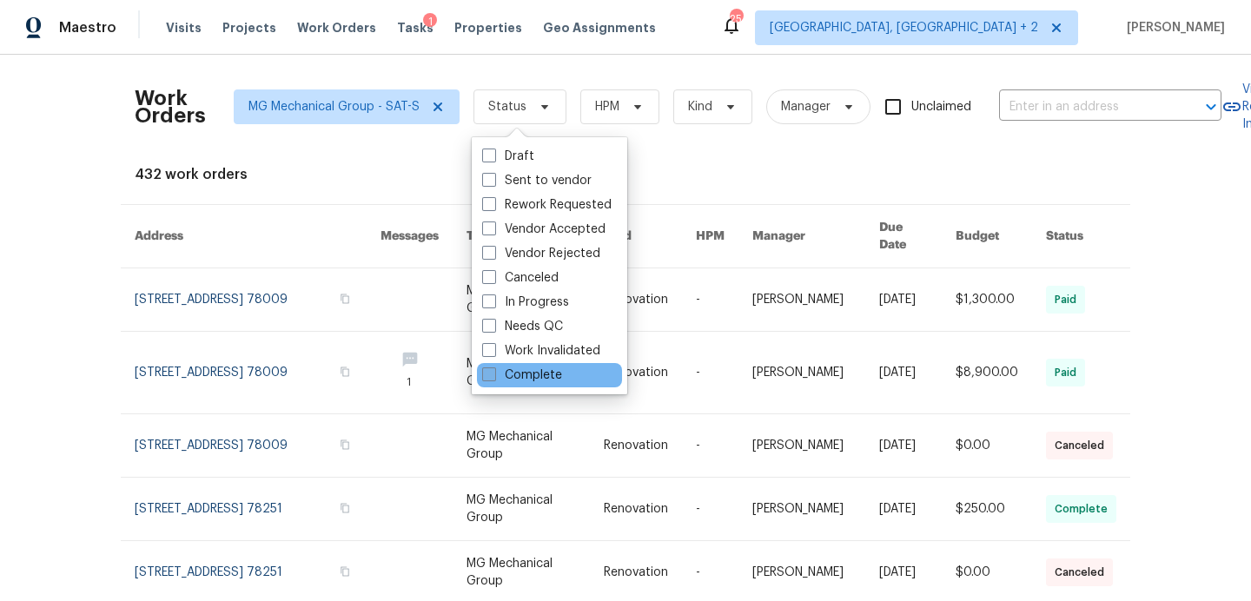
click at [546, 376] on label "Complete" at bounding box center [522, 375] width 80 height 17
click at [493, 376] on input "Complete" at bounding box center [487, 372] width 11 height 11
checkbox input "true"
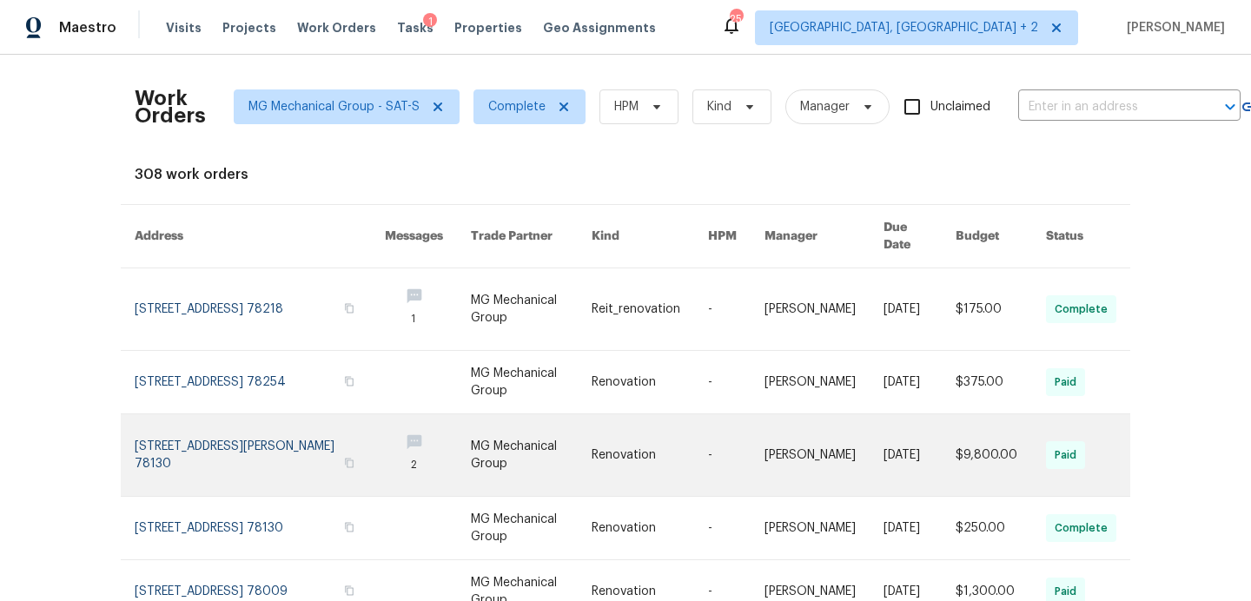
scroll to position [436, 0]
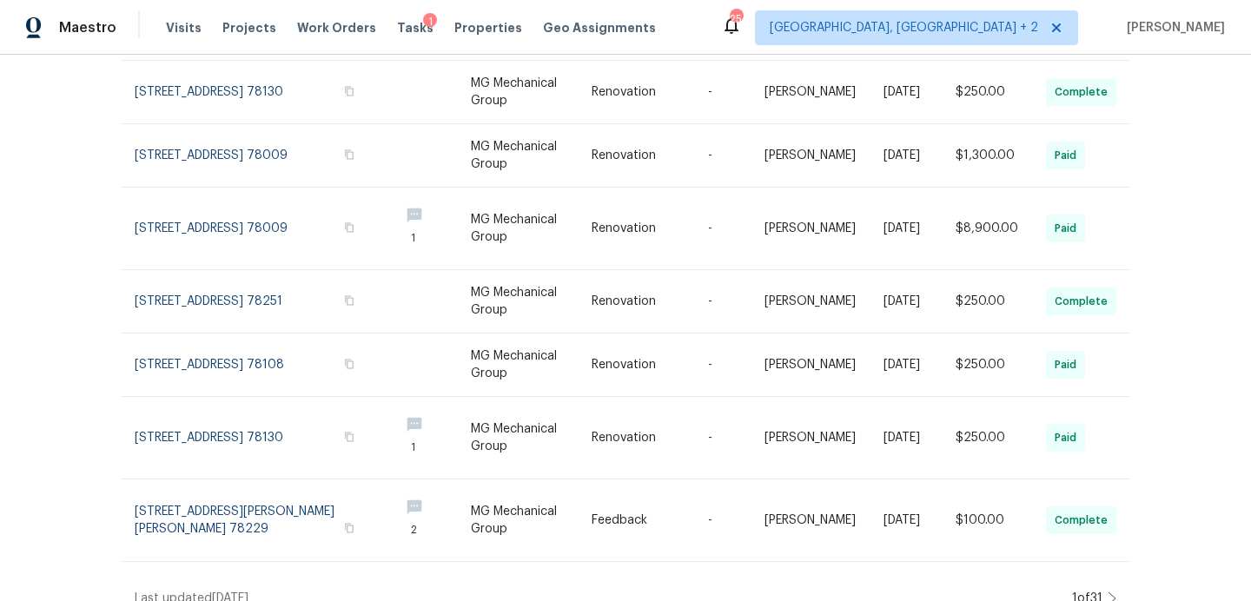
click at [1110, 592] on icon at bounding box center [1112, 599] width 9 height 14
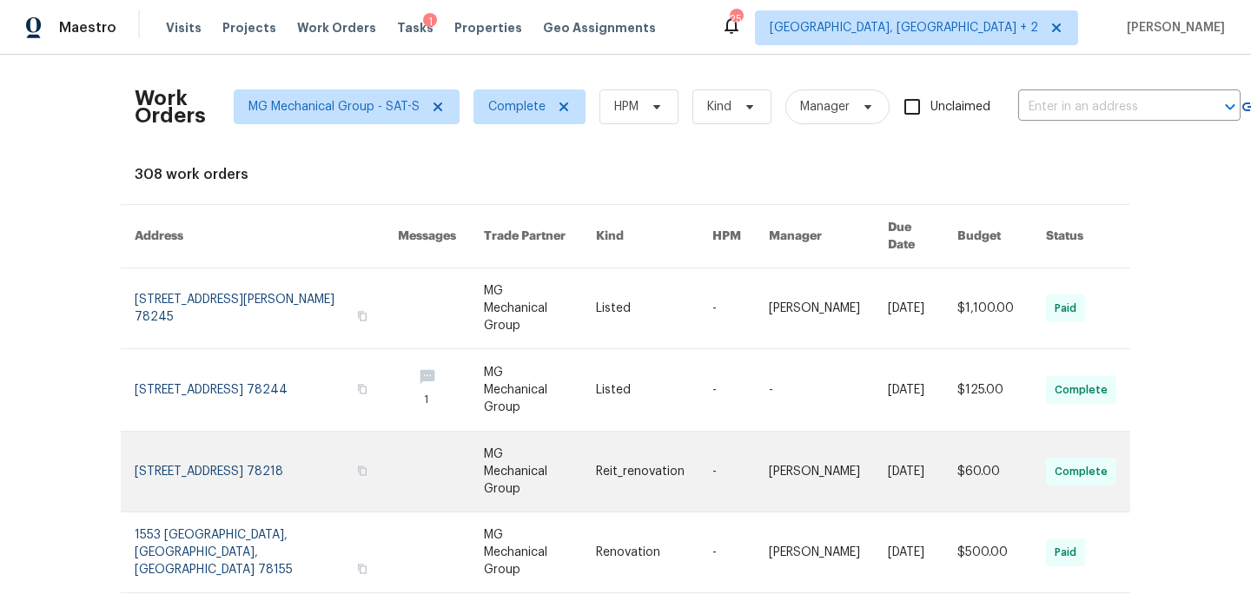
scroll to position [381, 0]
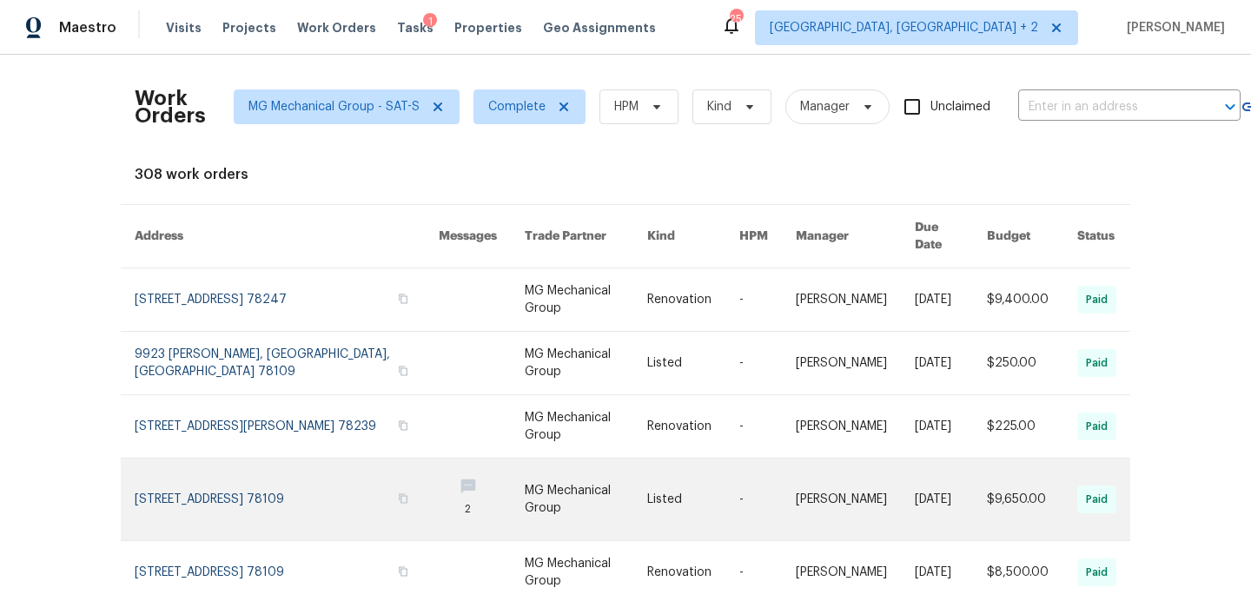
scroll to position [361, 0]
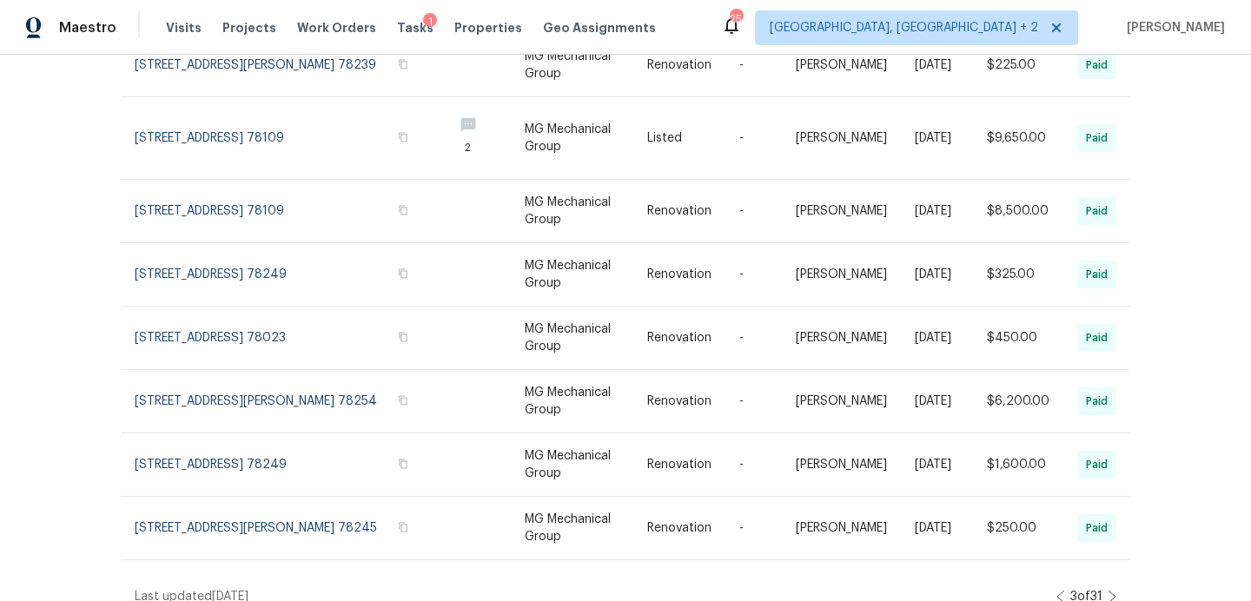
click at [1110, 590] on icon at bounding box center [1112, 597] width 9 height 14
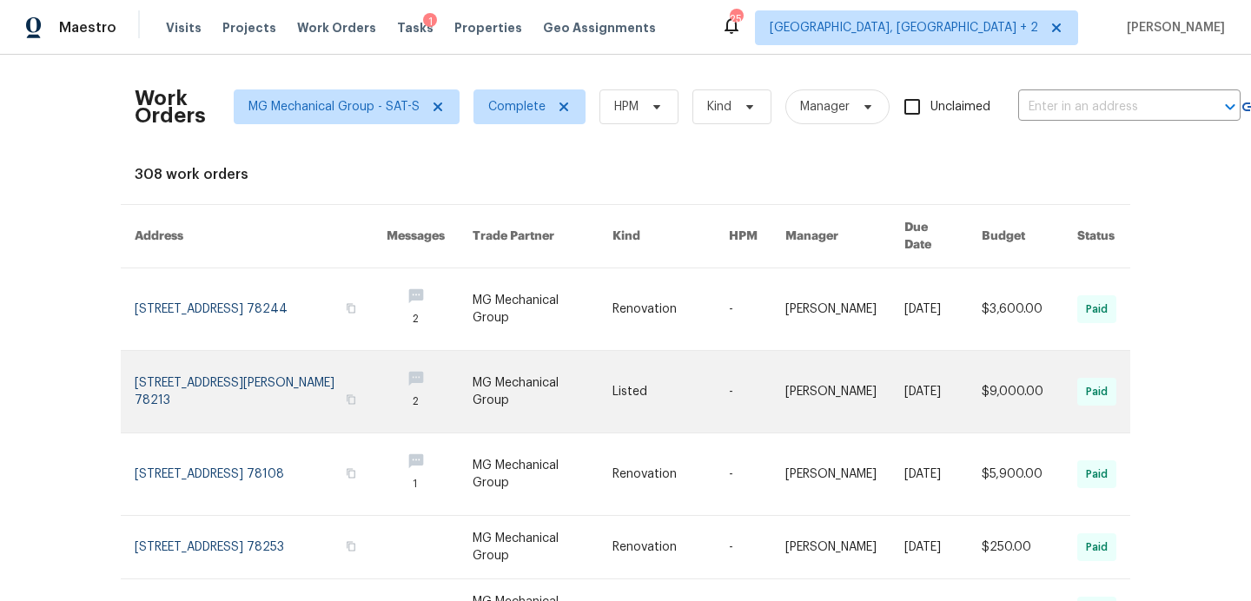
scroll to position [436, 0]
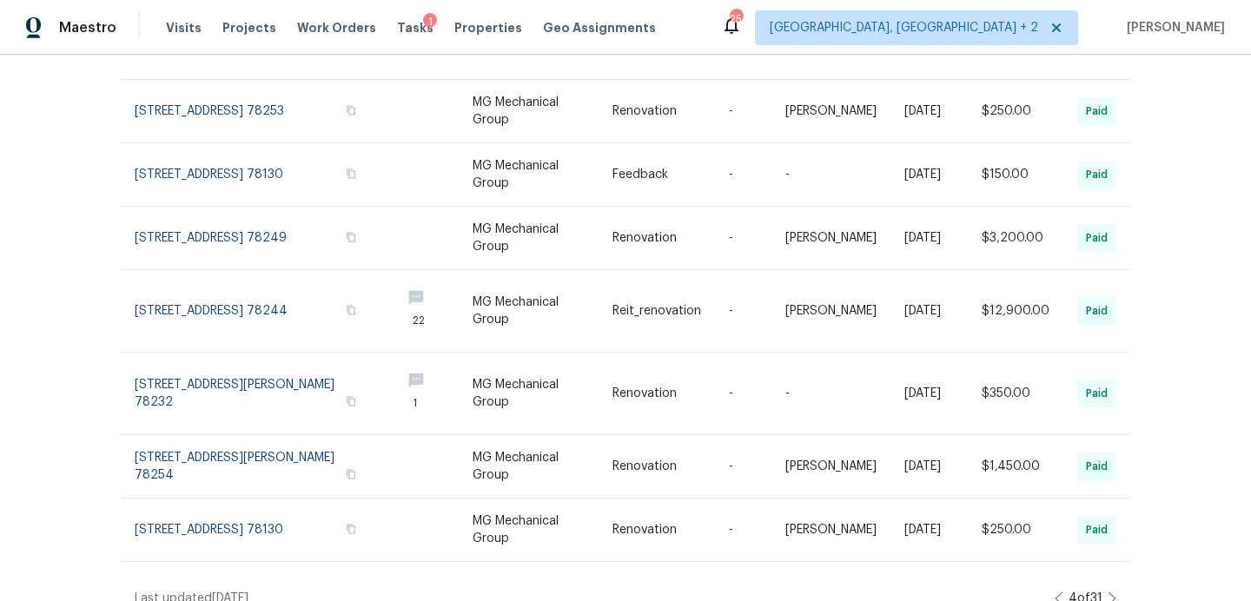
click at [1116, 592] on icon at bounding box center [1112, 599] width 9 height 14
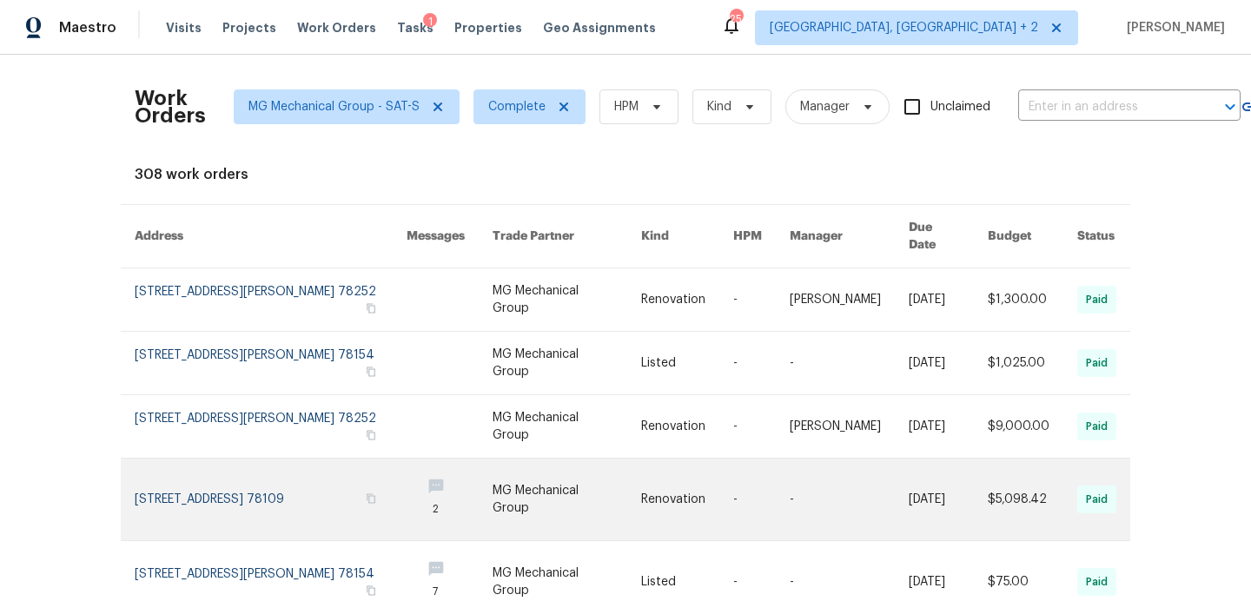
scroll to position [381, 0]
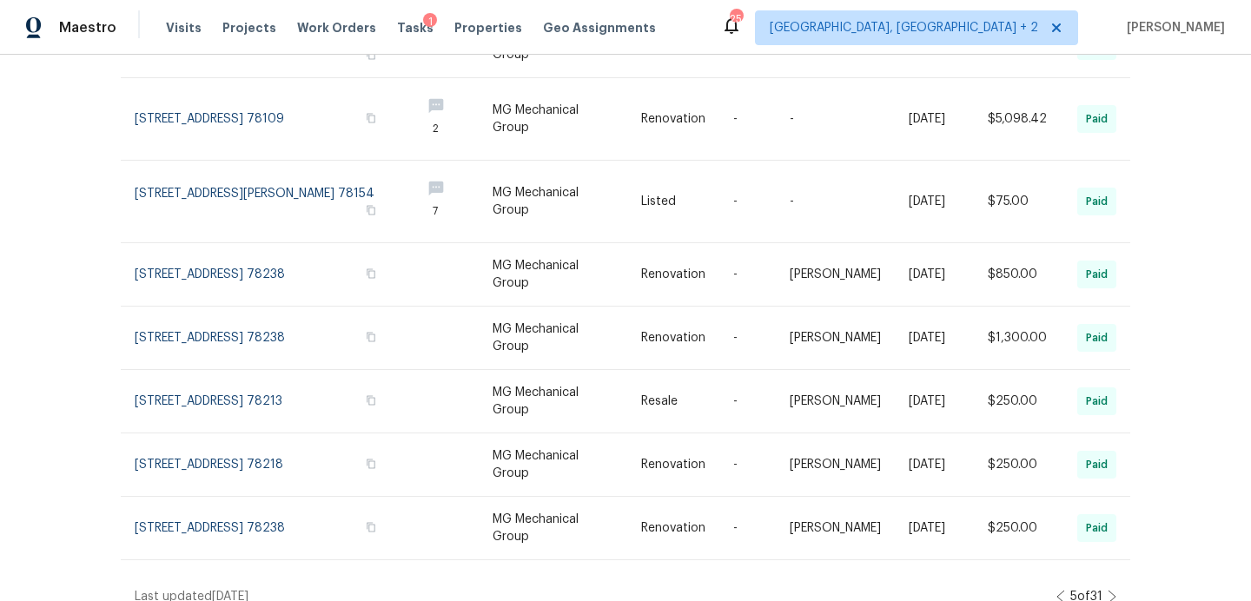
click at [1110, 590] on icon at bounding box center [1112, 597] width 9 height 14
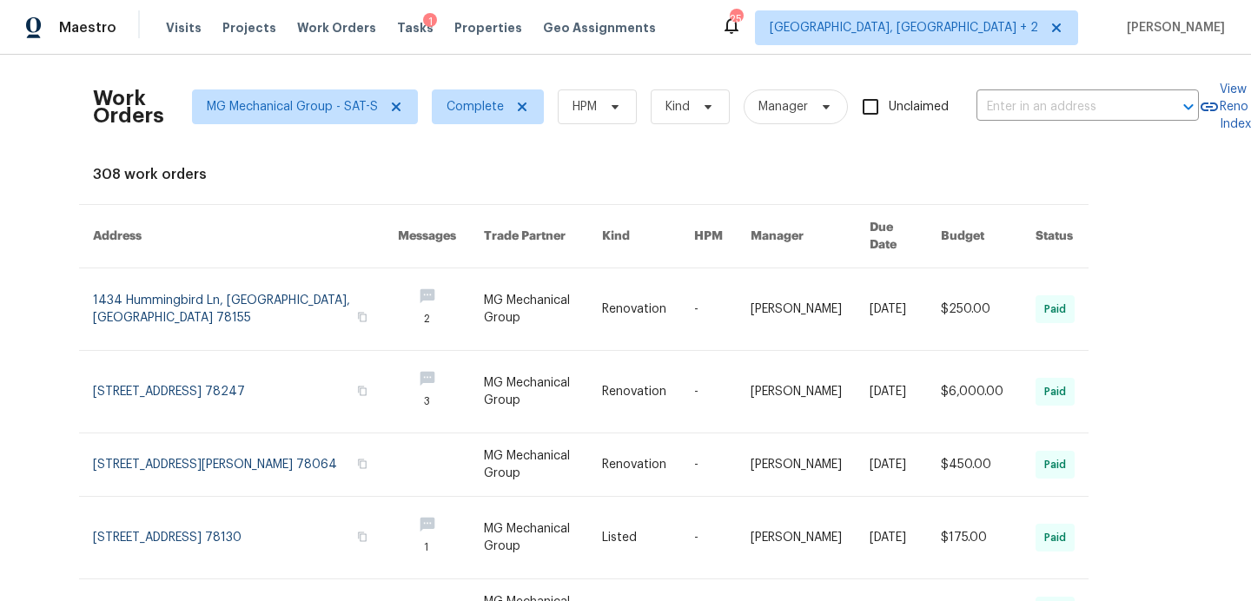
scroll to position [436, 43]
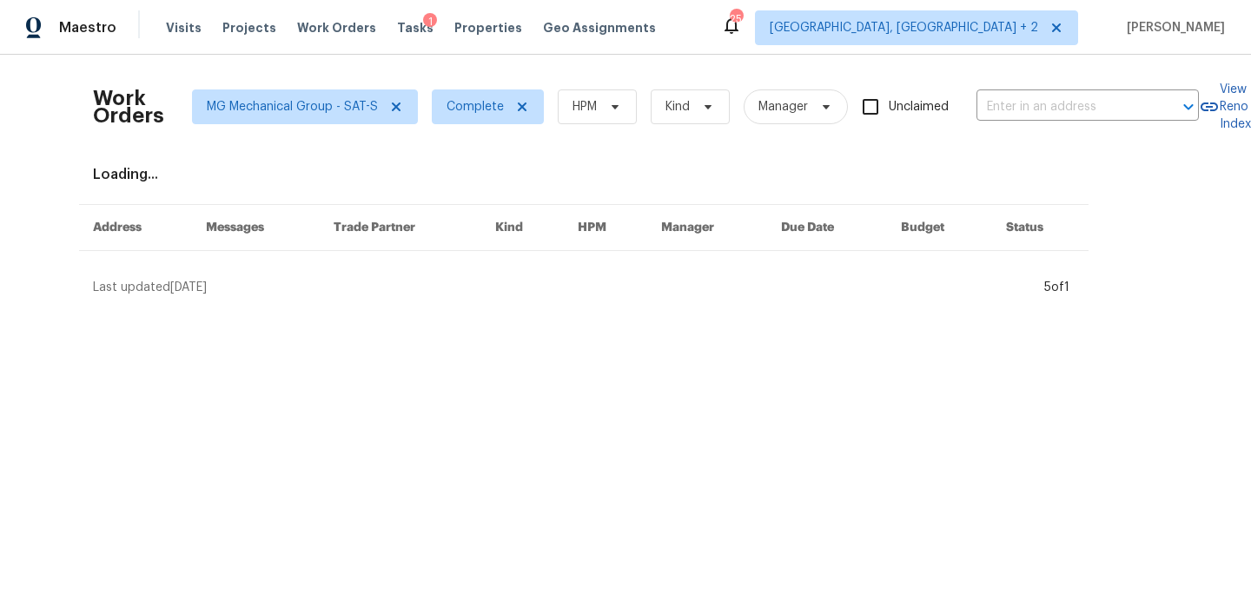
scroll to position [0, 43]
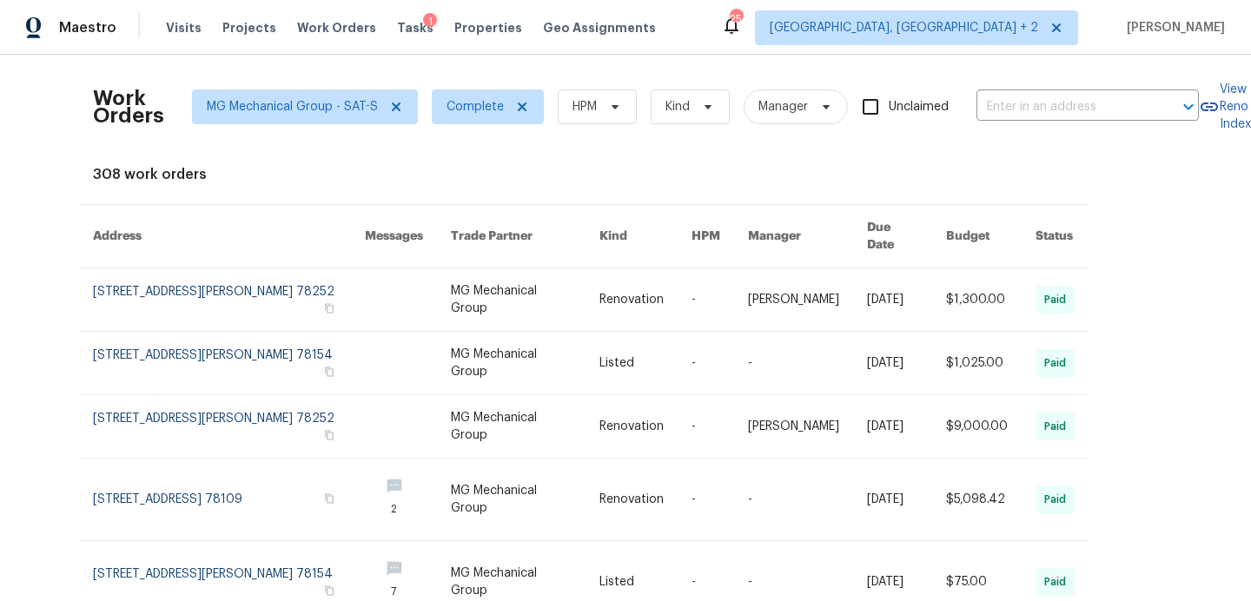
click at [1008, 577] on link at bounding box center [990, 582] width 89 height 82
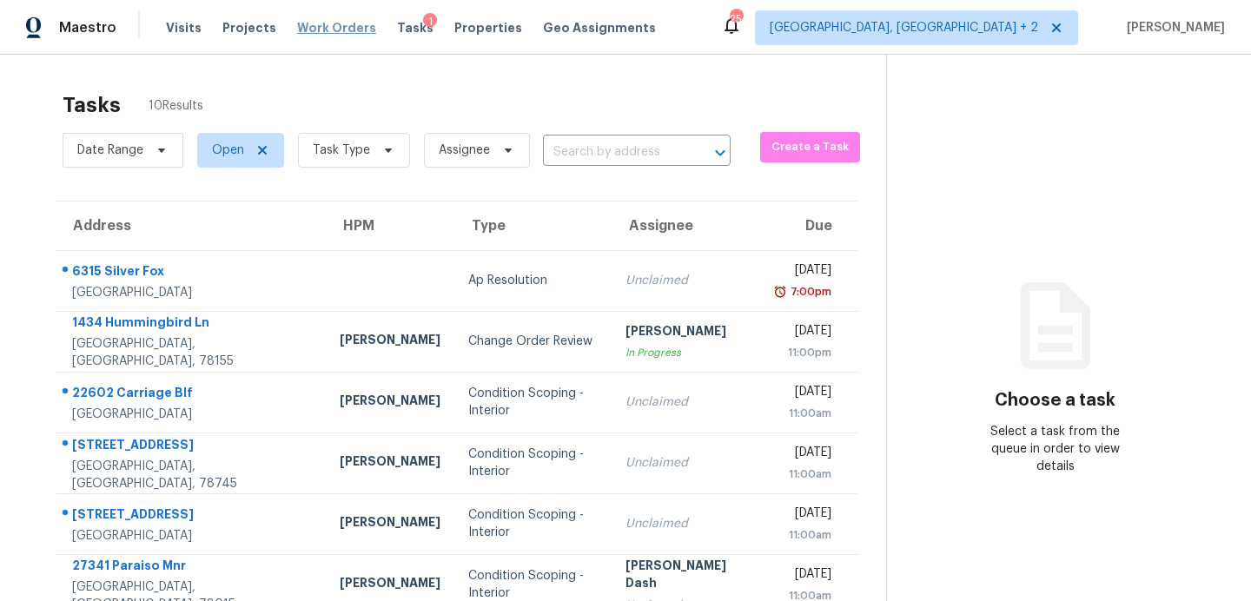
click at [323, 27] on span "Work Orders" at bounding box center [336, 27] width 79 height 17
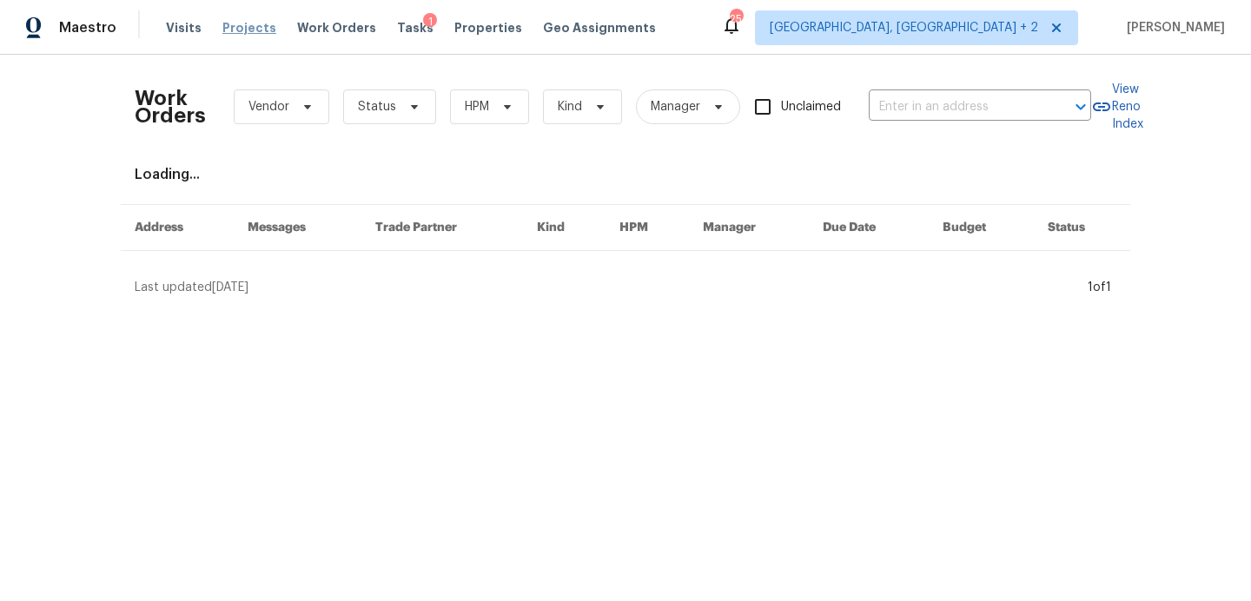
click at [232, 25] on span "Projects" at bounding box center [249, 27] width 54 height 17
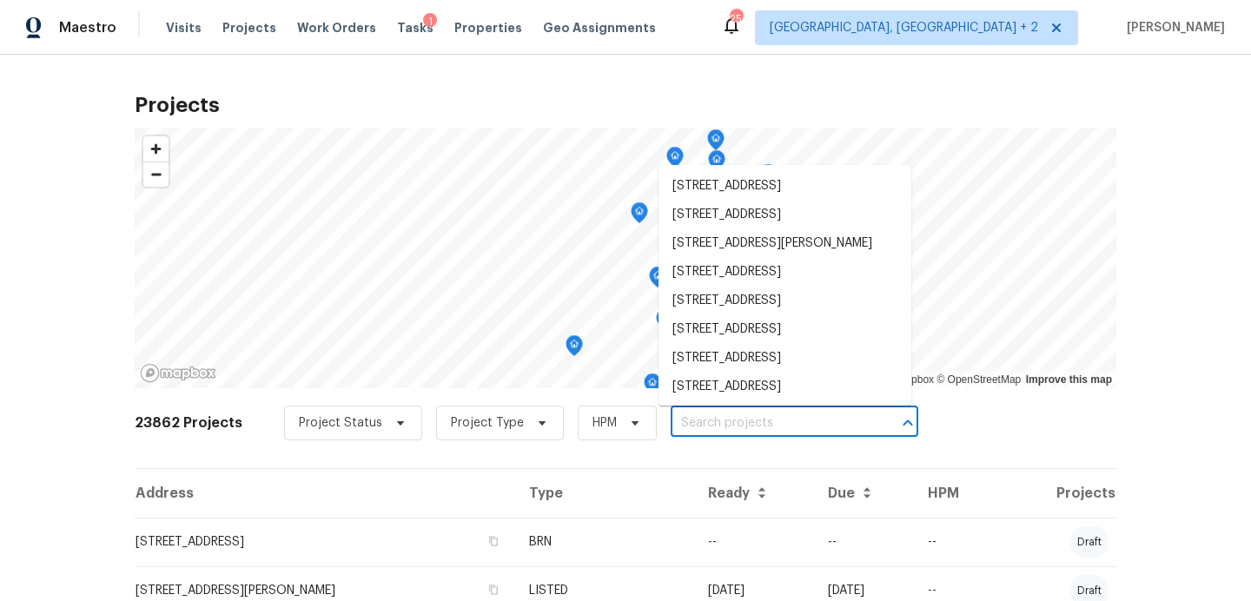
click at [678, 425] on input "text" at bounding box center [770, 423] width 199 height 27
paste input "6914 Port Bay, San Antonio, TX 78242"
type input "6914 Port Bay, San Antonio, TX 78242"
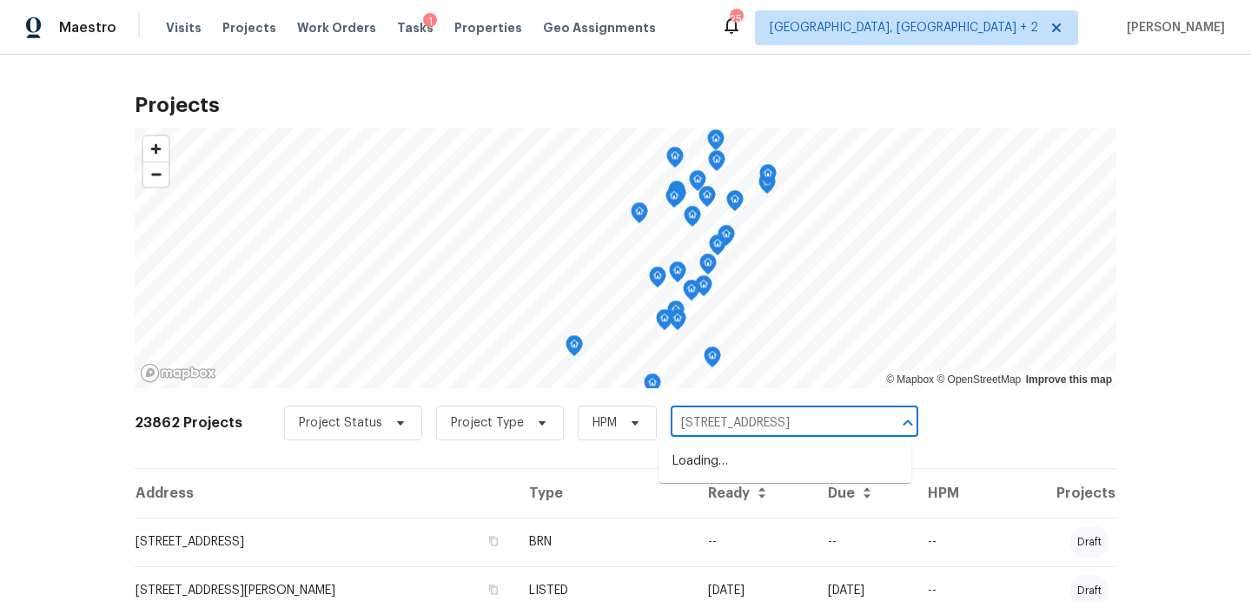
scroll to position [0, 17]
click at [693, 448] on li "6914 Port Bay, San Antonio, TX 78242" at bounding box center [785, 461] width 253 height 29
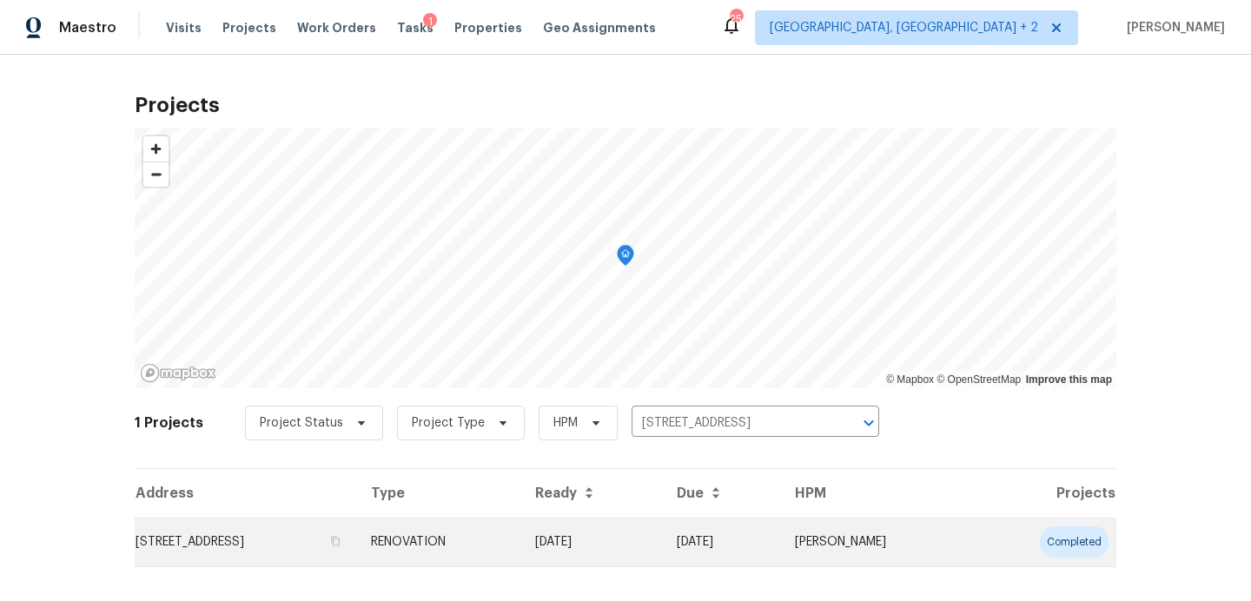
click at [226, 556] on td "6914 Port Bay, San Antonio, TX 78242" at bounding box center [246, 542] width 222 height 49
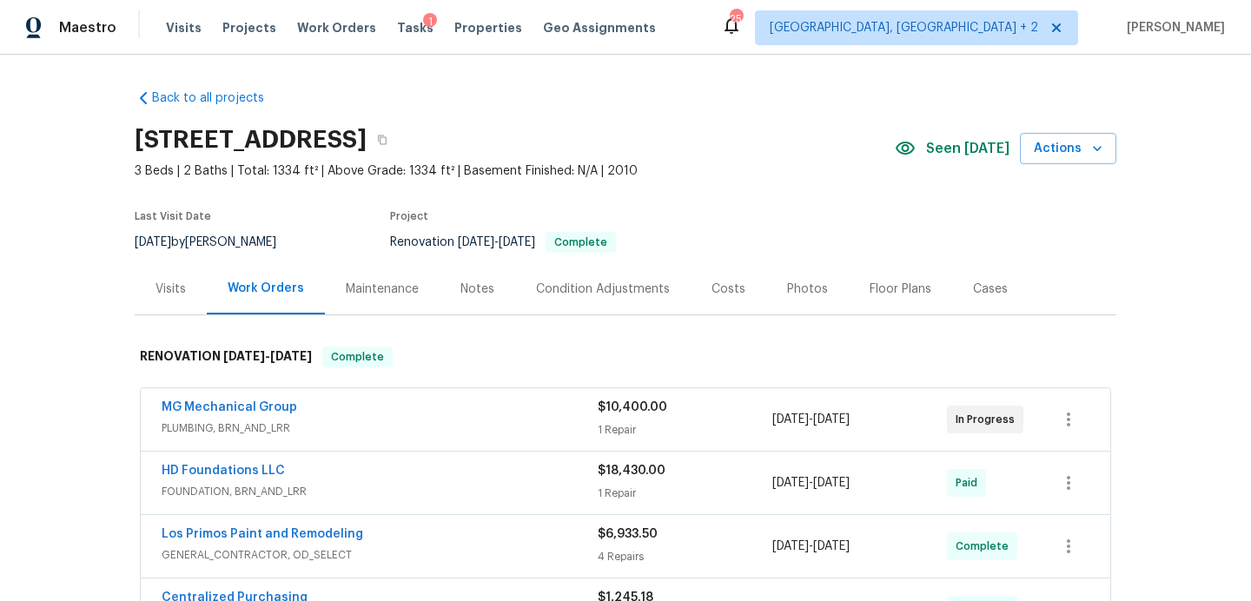
click at [946, 138] on div "Seen today" at bounding box center [957, 148] width 125 height 21
click at [734, 284] on div "Costs" at bounding box center [729, 289] width 34 height 17
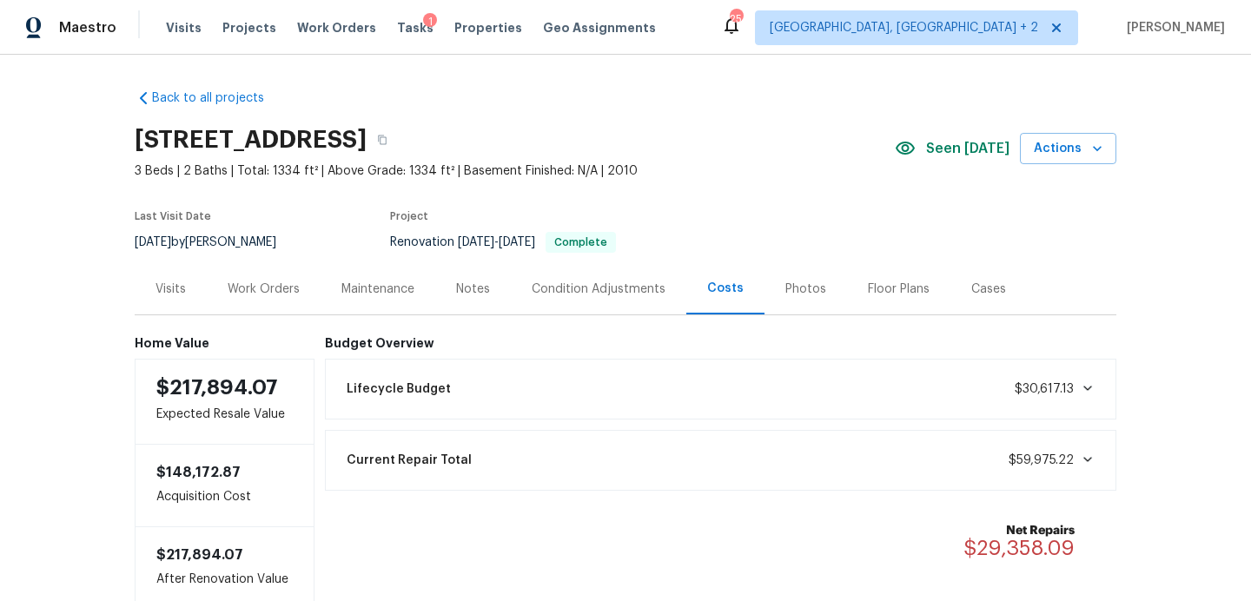
click at [275, 288] on div "Work Orders" at bounding box center [264, 289] width 72 height 17
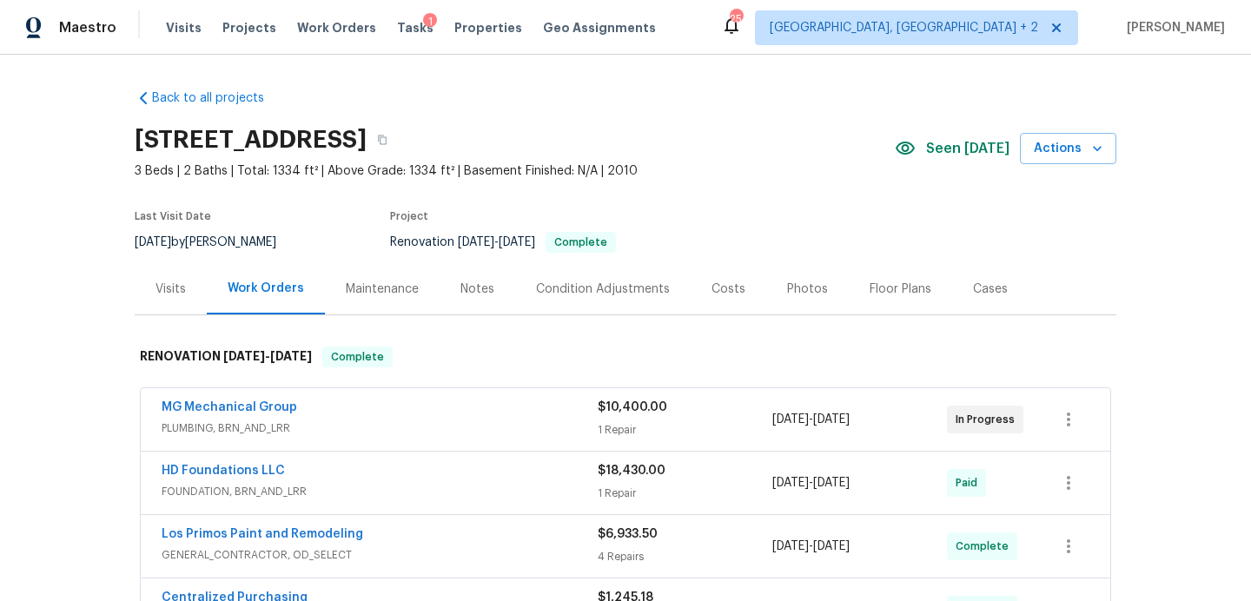
click at [475, 421] on span "PLUMBING, BRN_AND_LRR" at bounding box center [380, 428] width 436 height 17
